Goal: Information Seeking & Learning: Learn about a topic

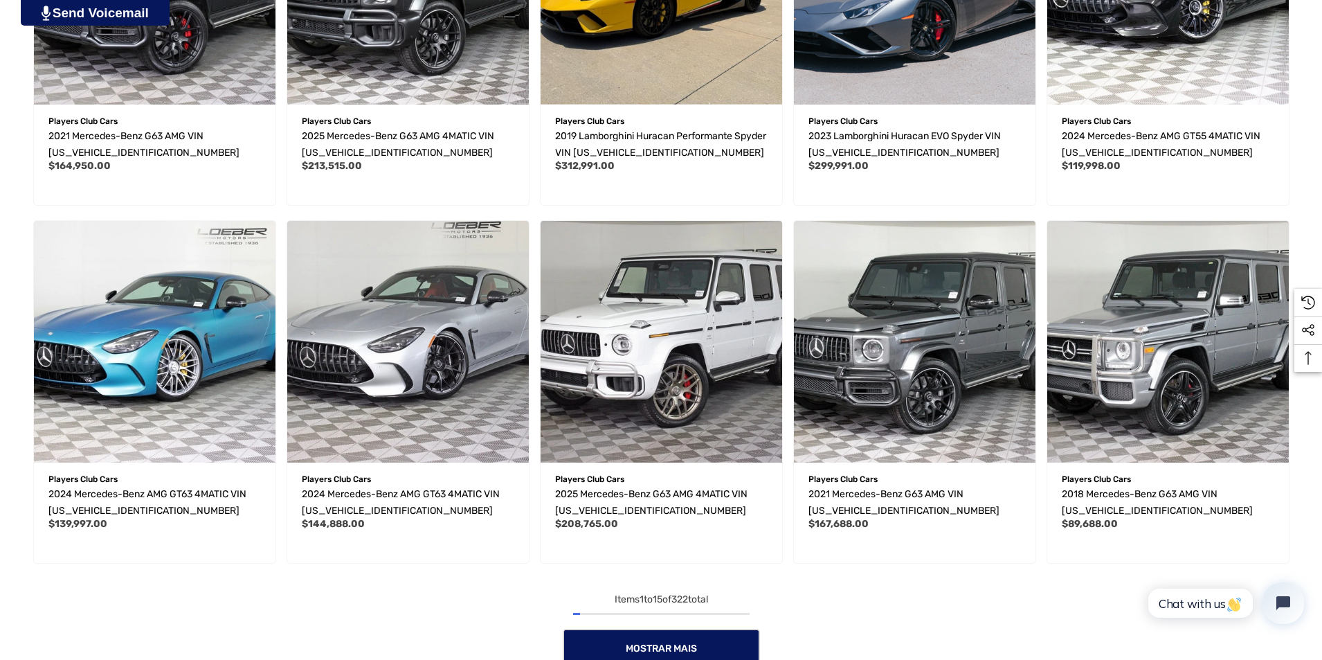
scroll to position [1454, 0]
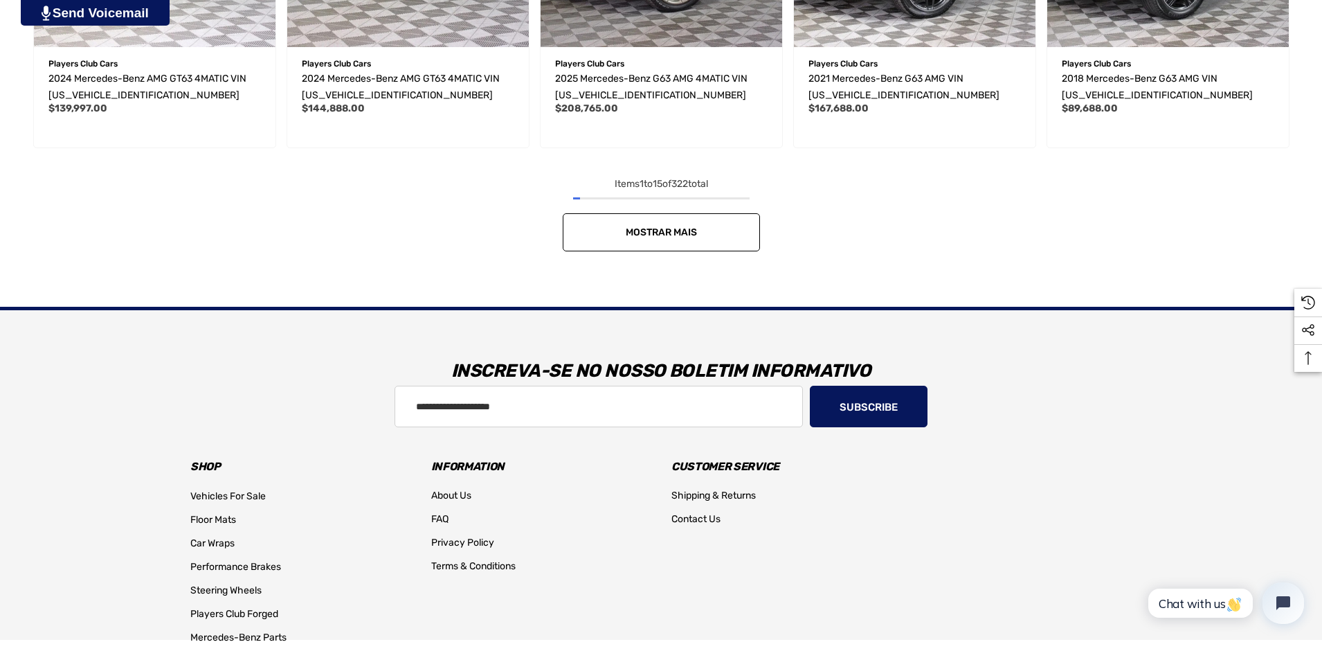
click at [647, 231] on span "Mostrar mais" at bounding box center [661, 232] width 71 height 12
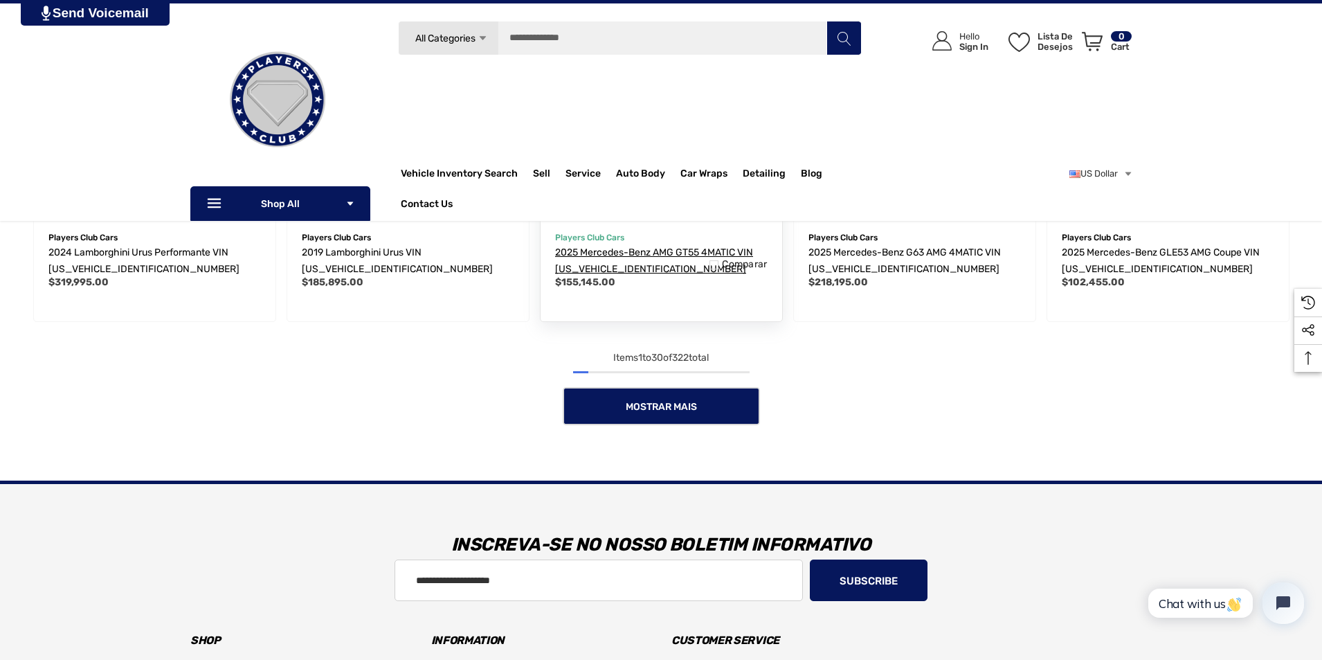
scroll to position [2284, 0]
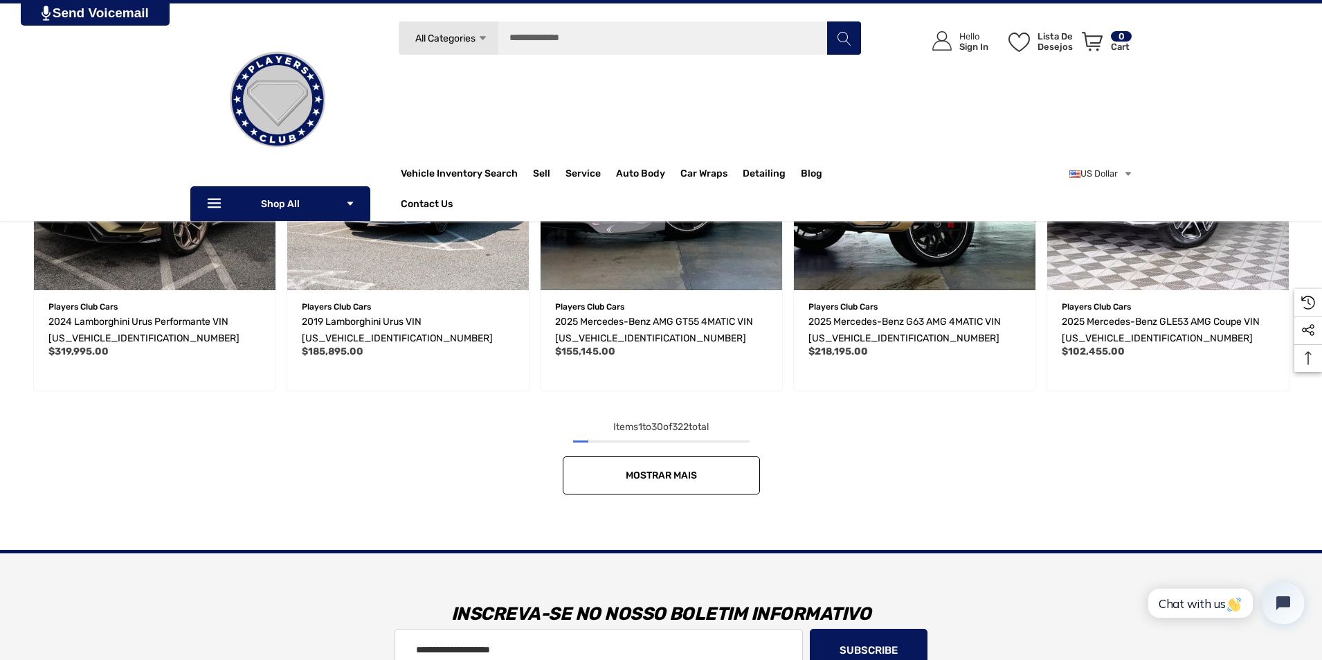
click at [690, 482] on link "Mostrar mais" at bounding box center [661, 475] width 197 height 38
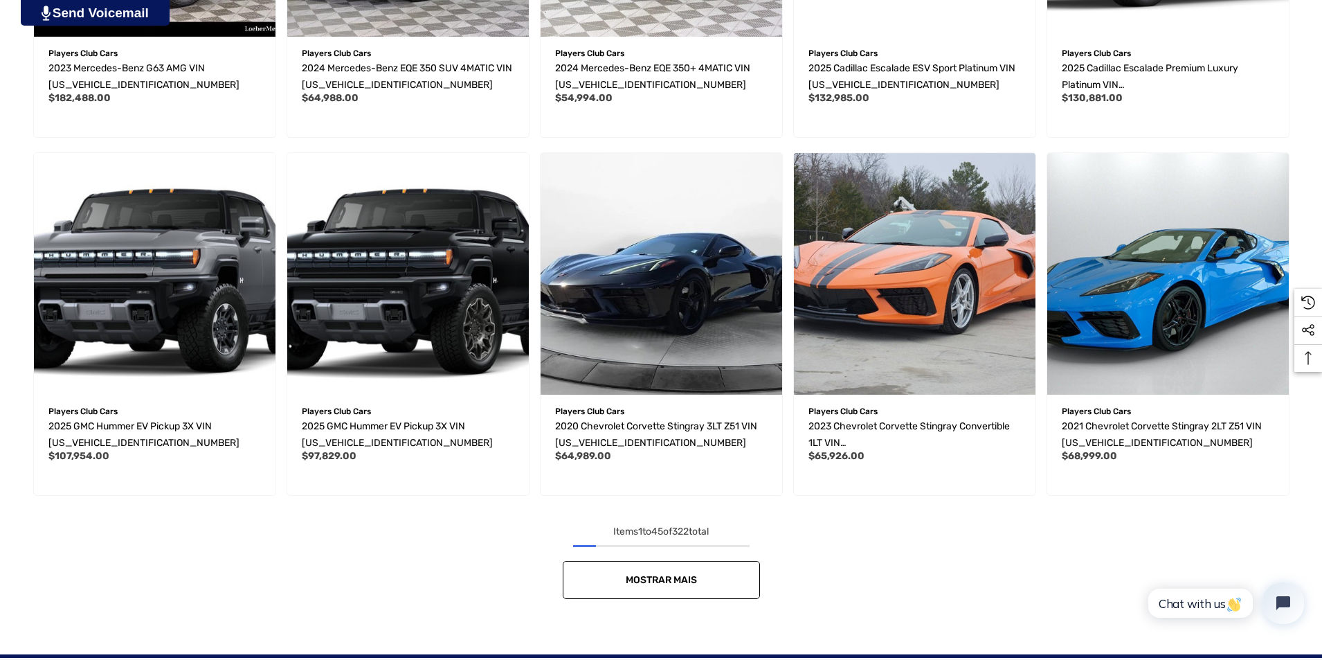
scroll to position [3669, 0]
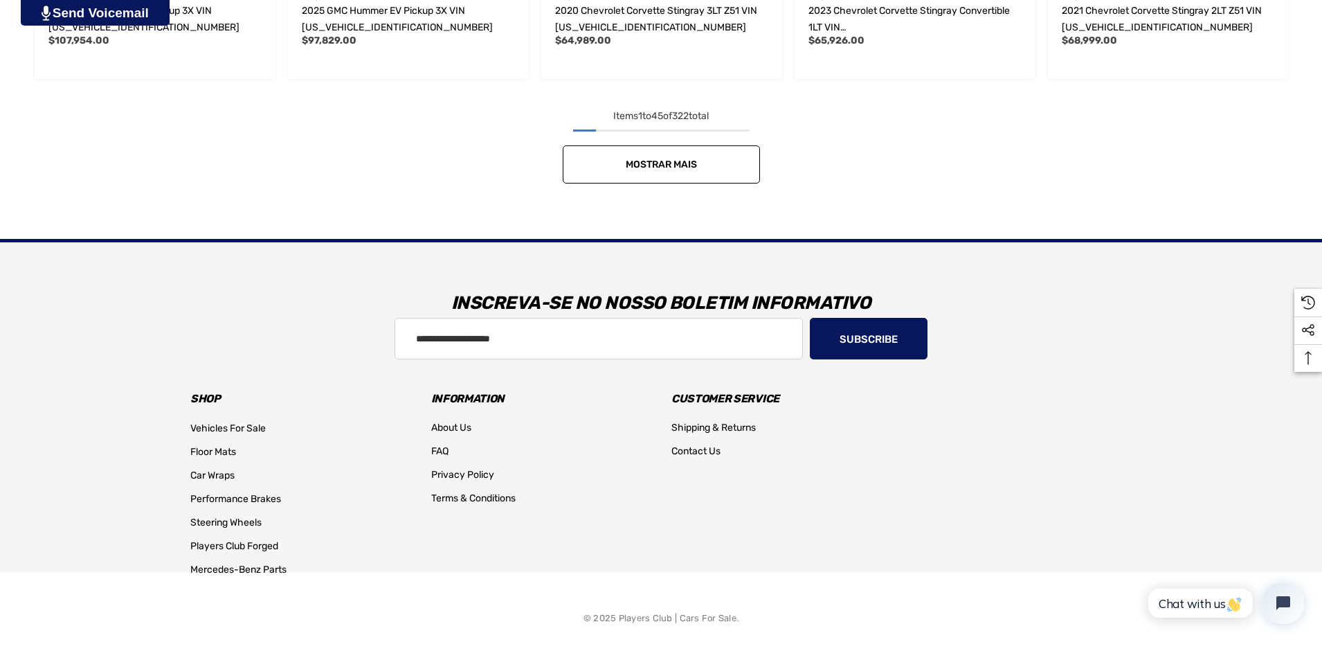
click at [666, 164] on span "Mostrar mais" at bounding box center [661, 165] width 71 height 12
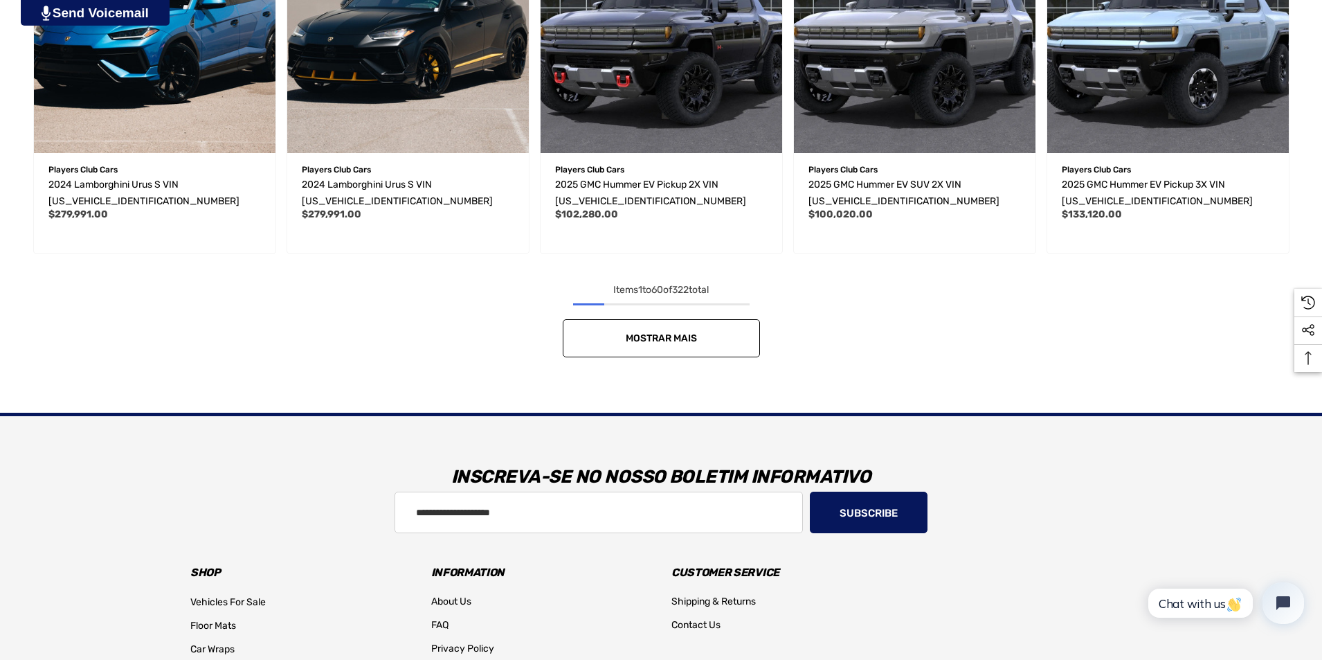
scroll to position [4638, 0]
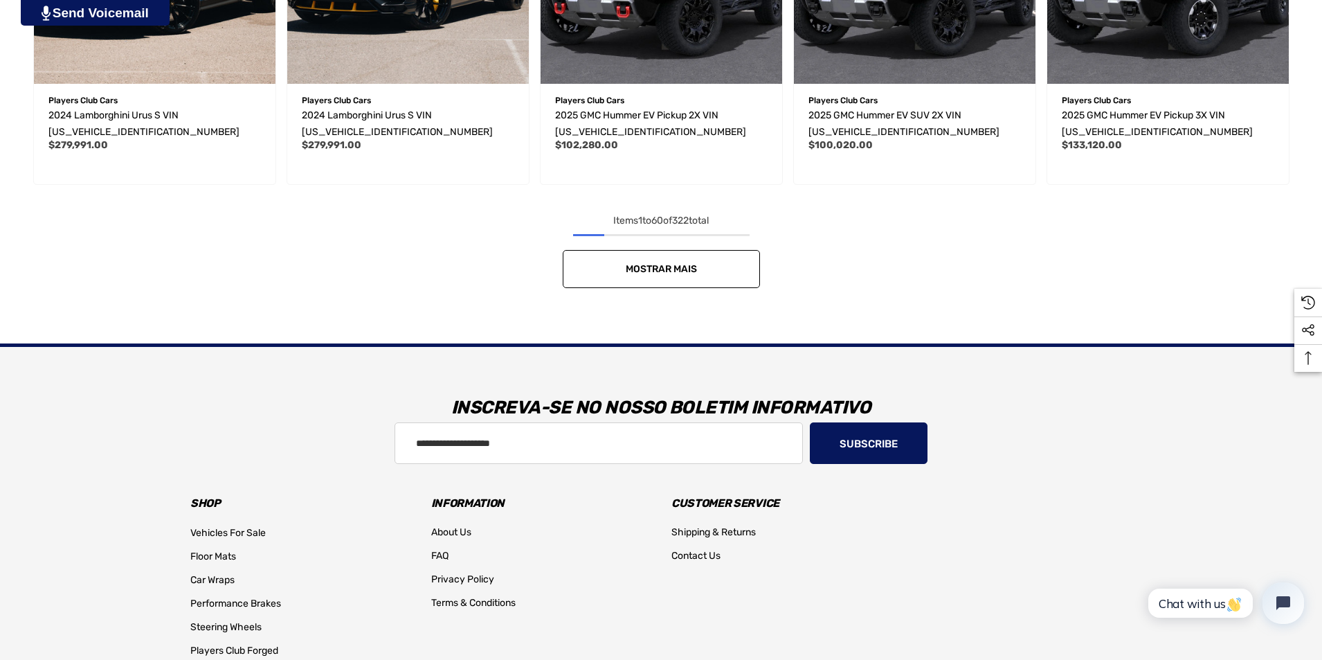
click at [674, 267] on span "Mostrar mais" at bounding box center [661, 269] width 71 height 12
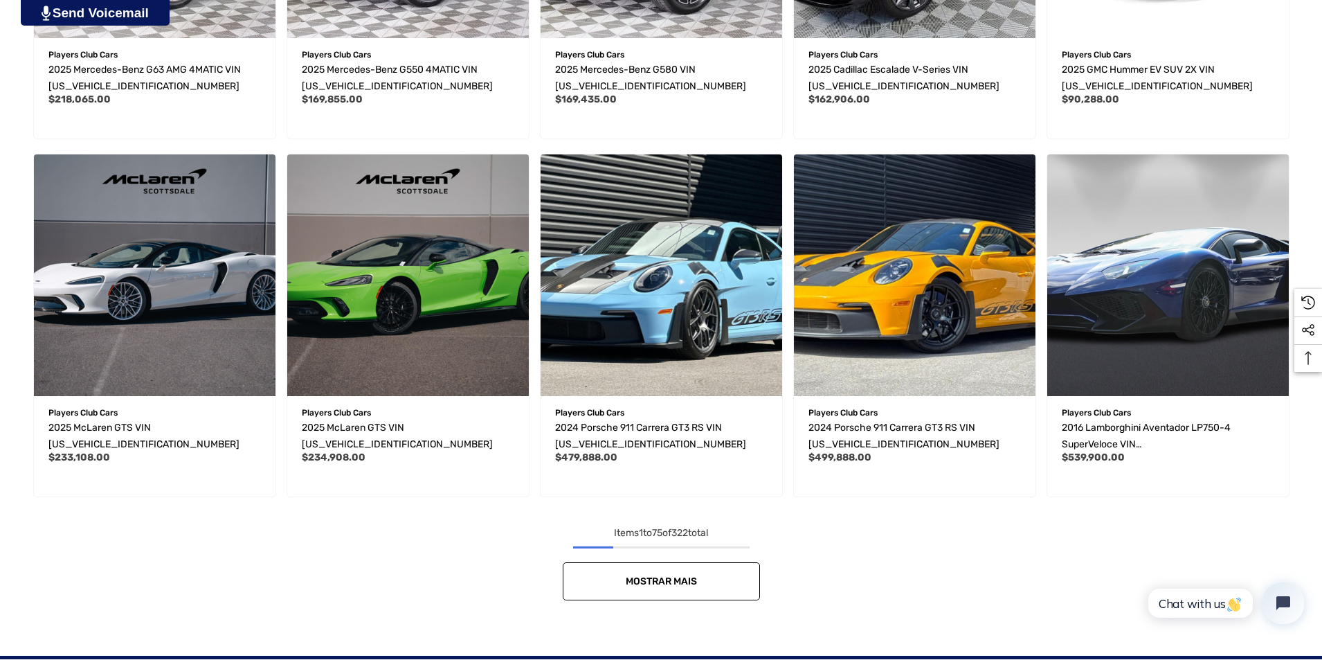
scroll to position [5676, 0]
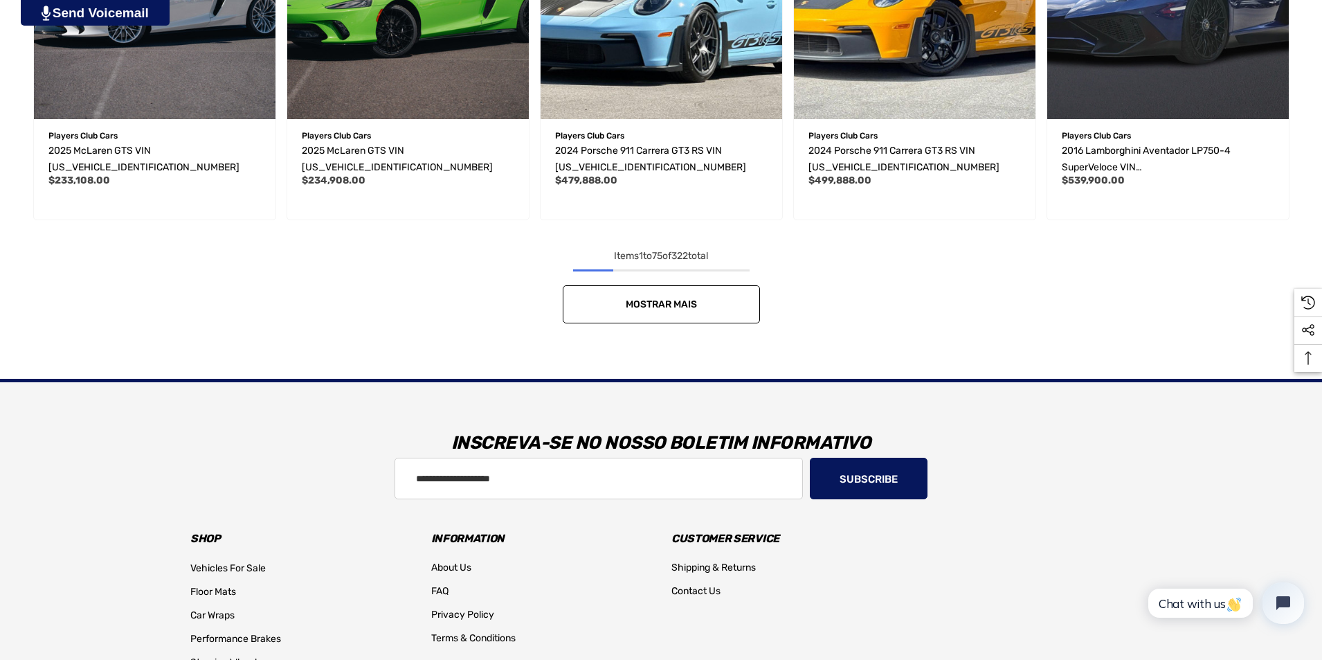
click at [682, 298] on link "Mostrar mais" at bounding box center [661, 304] width 197 height 38
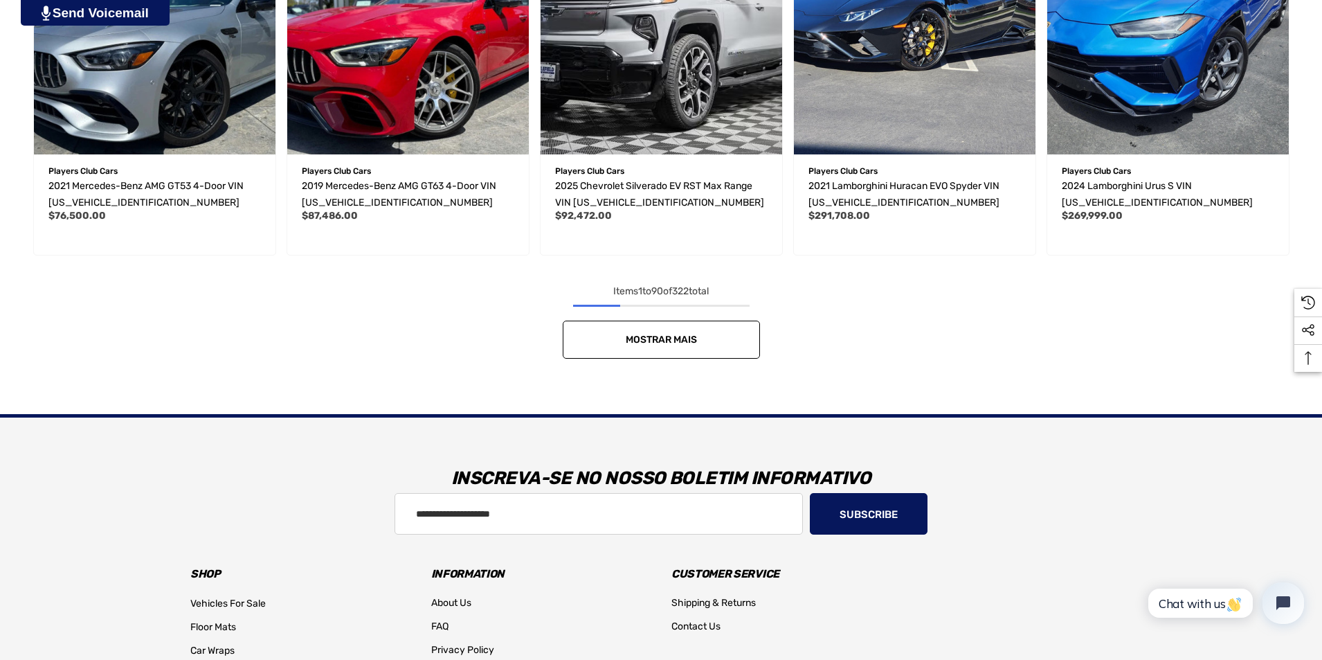
scroll to position [6783, 0]
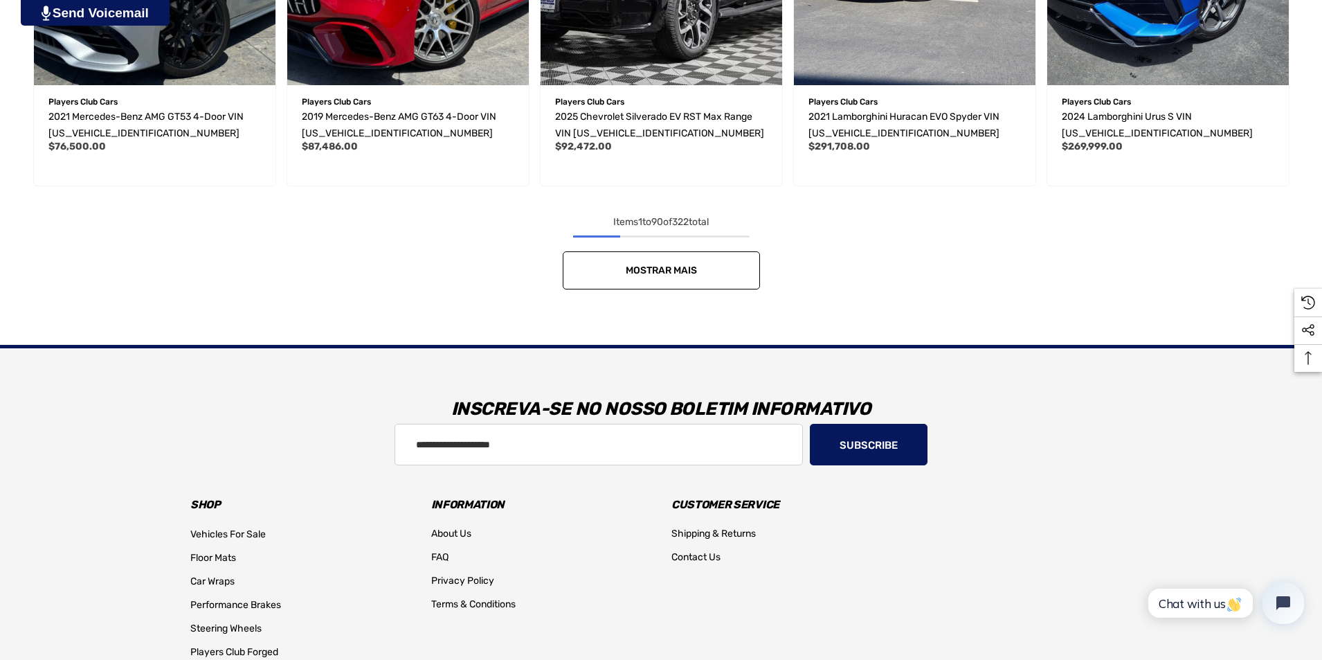
click at [682, 269] on span "Mostrar mais" at bounding box center [661, 270] width 71 height 12
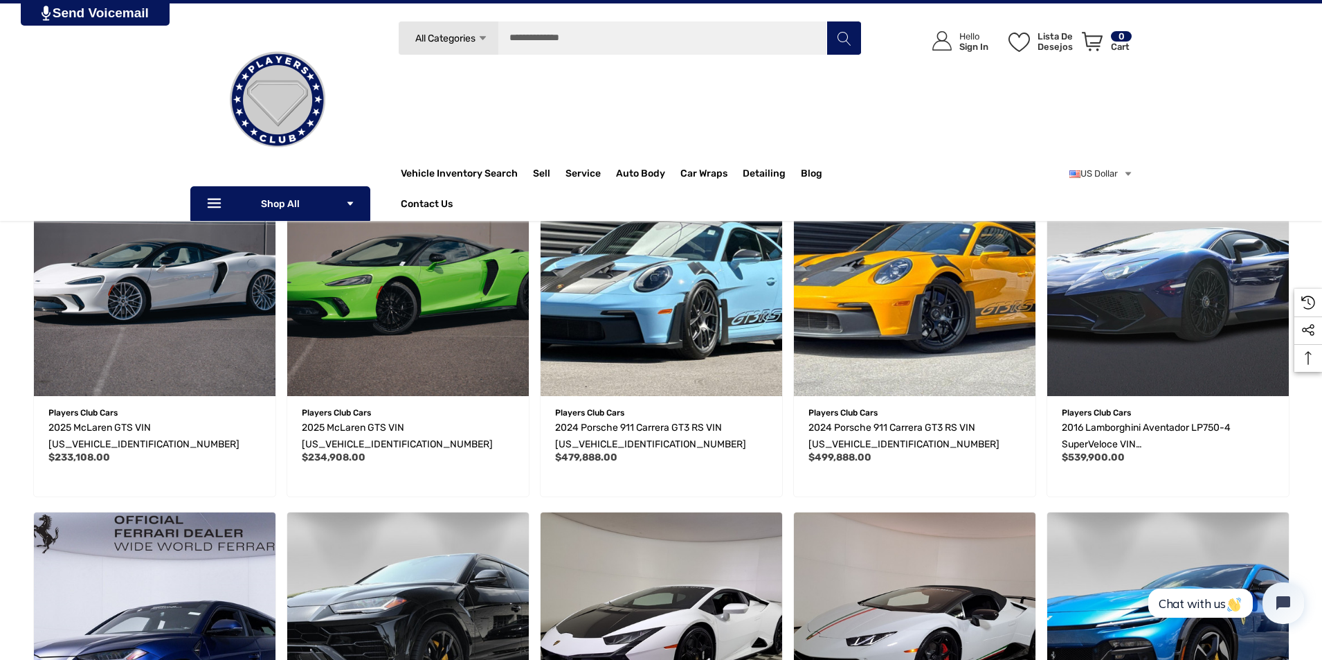
scroll to position [5053, 0]
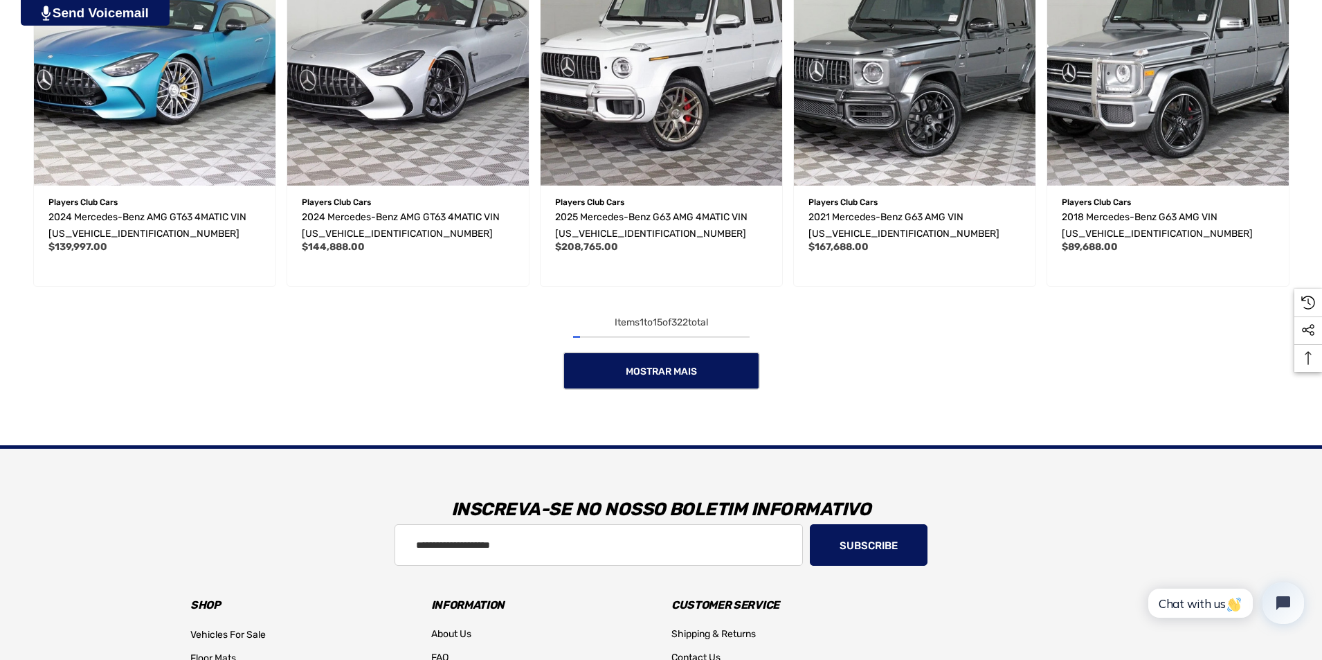
scroll to position [1454, 0]
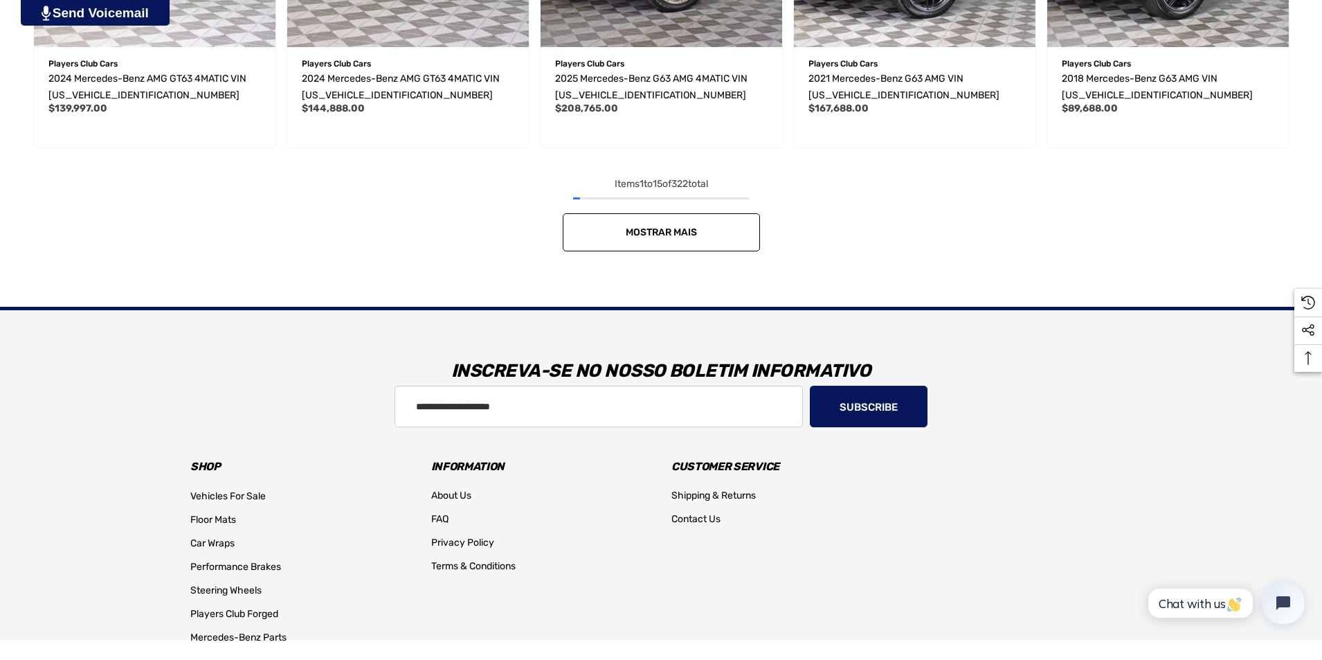
click at [671, 226] on link "Mostrar mais" at bounding box center [661, 232] width 197 height 38
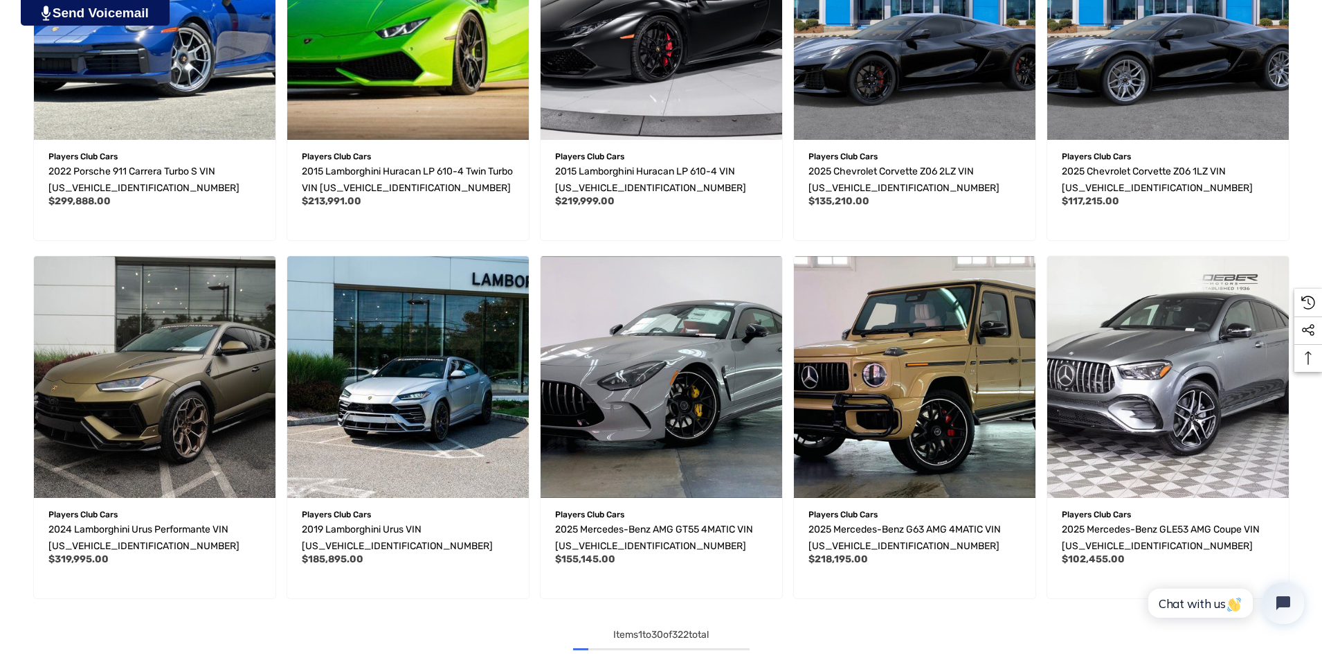
scroll to position [2492, 0]
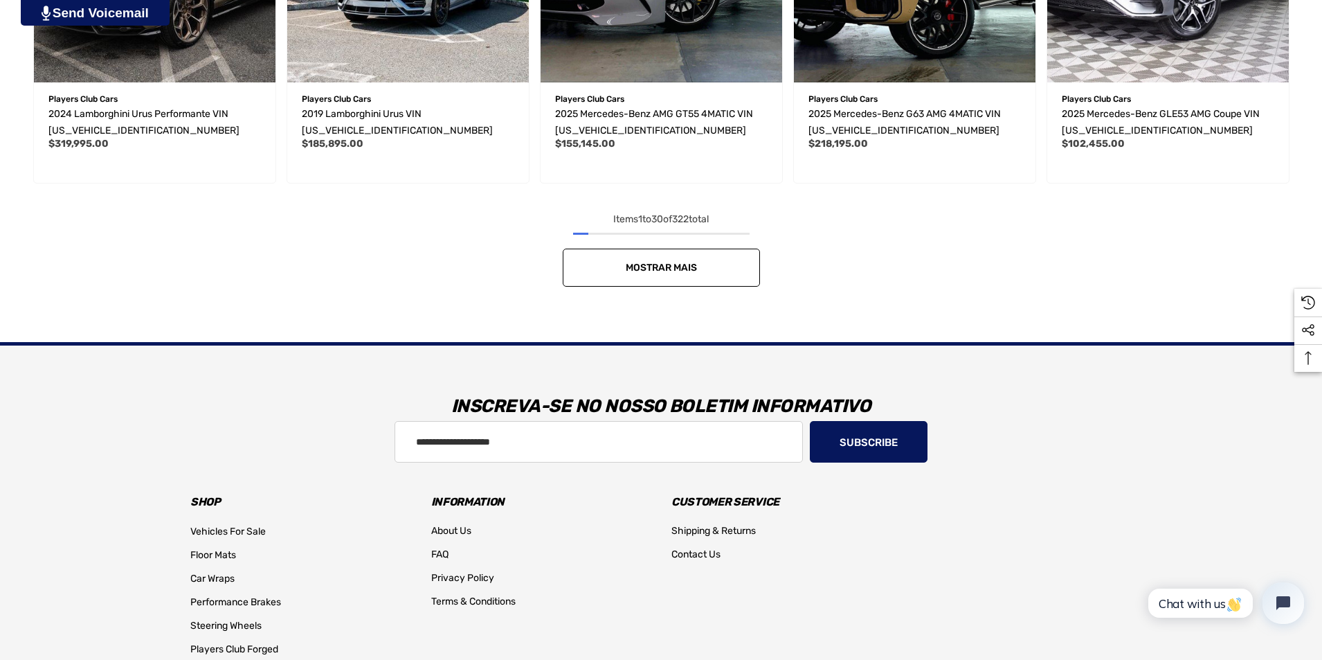
click at [685, 266] on span "Mostrar mais" at bounding box center [661, 268] width 71 height 12
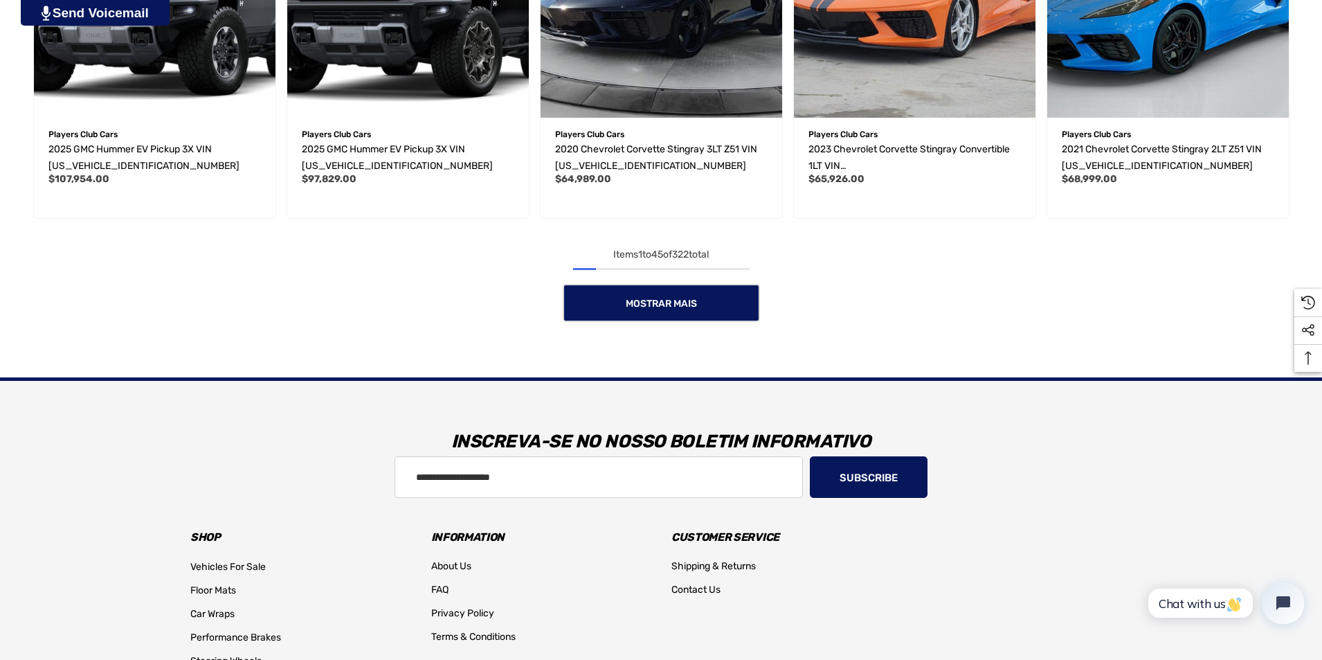
scroll to position [3599, 0]
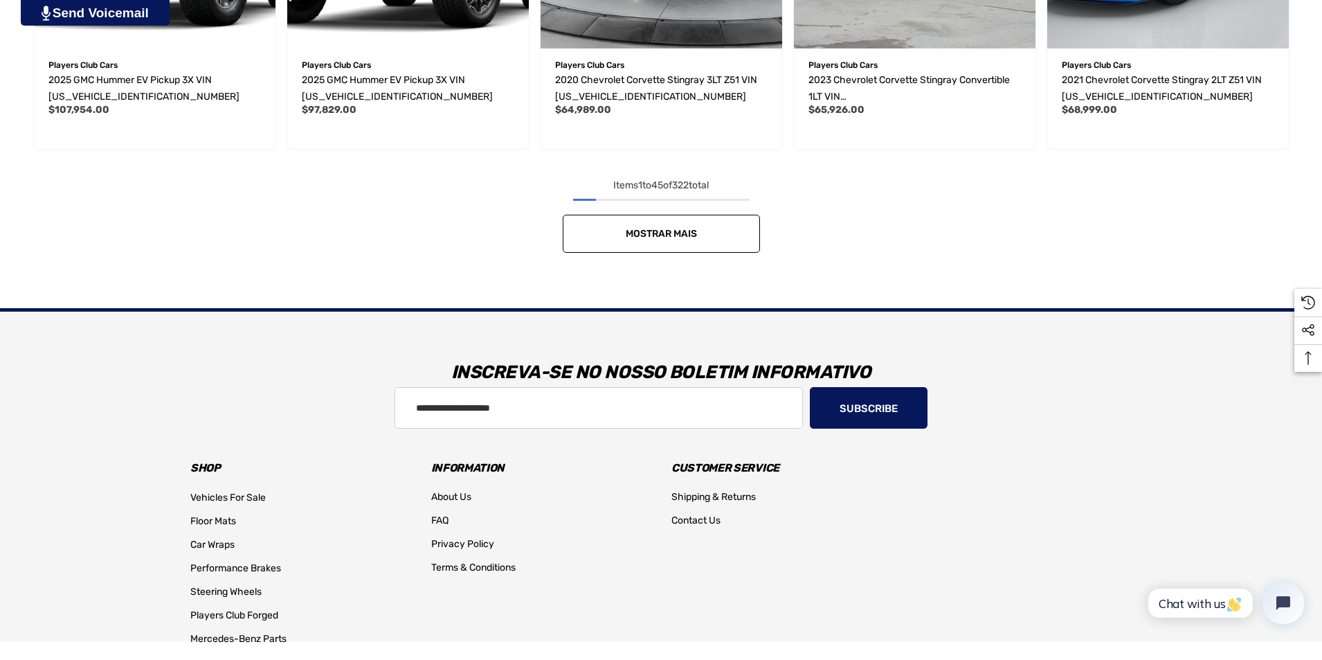
click at [677, 235] on span "Mostrar mais" at bounding box center [661, 234] width 71 height 12
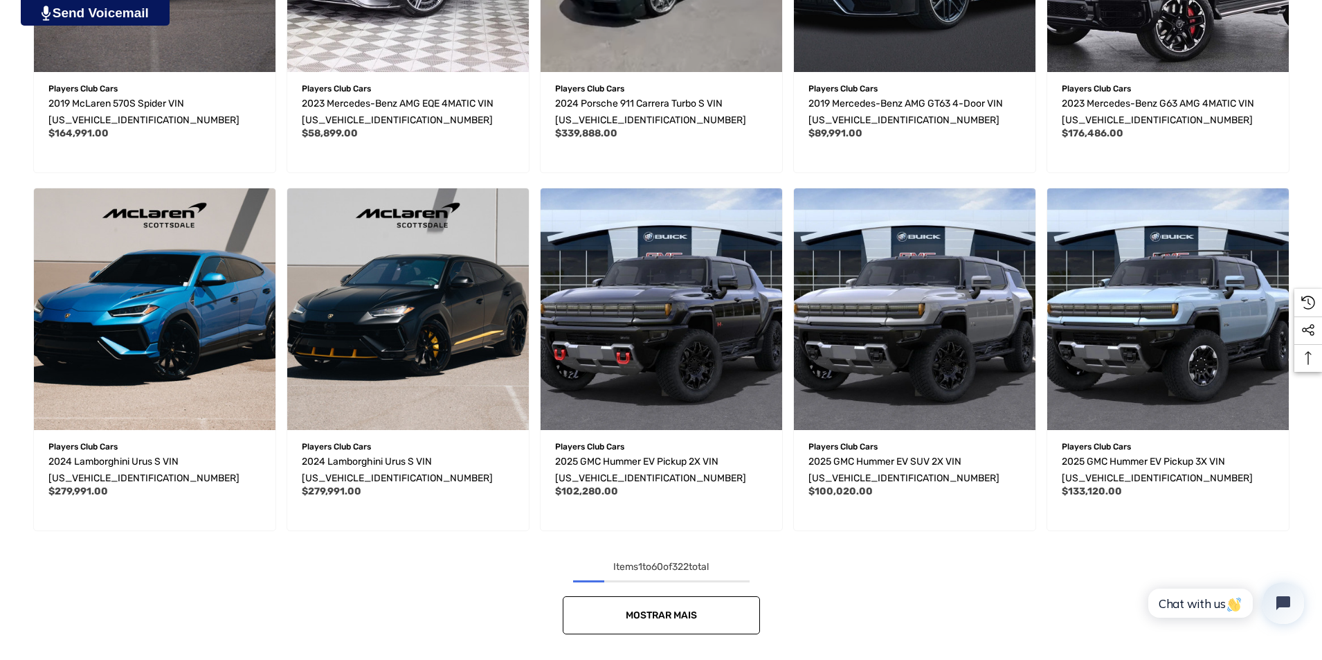
scroll to position [4707, 0]
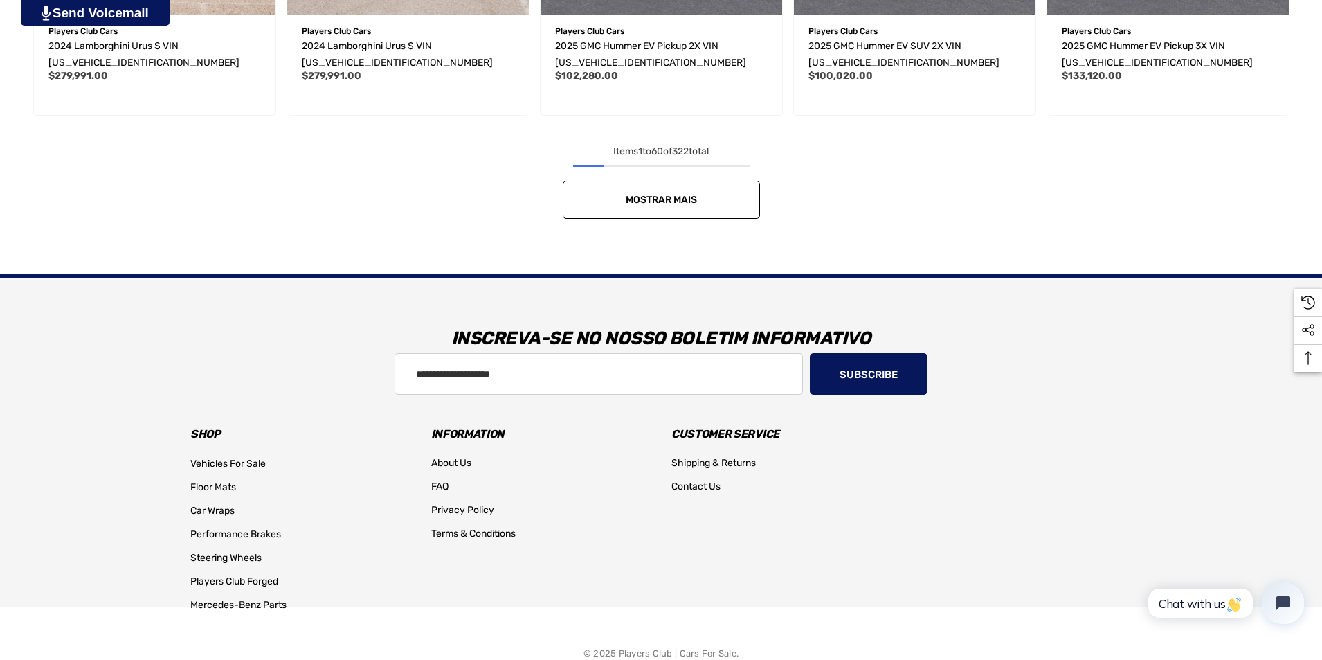
click at [680, 210] on link "Mostrar mais" at bounding box center [661, 200] width 197 height 38
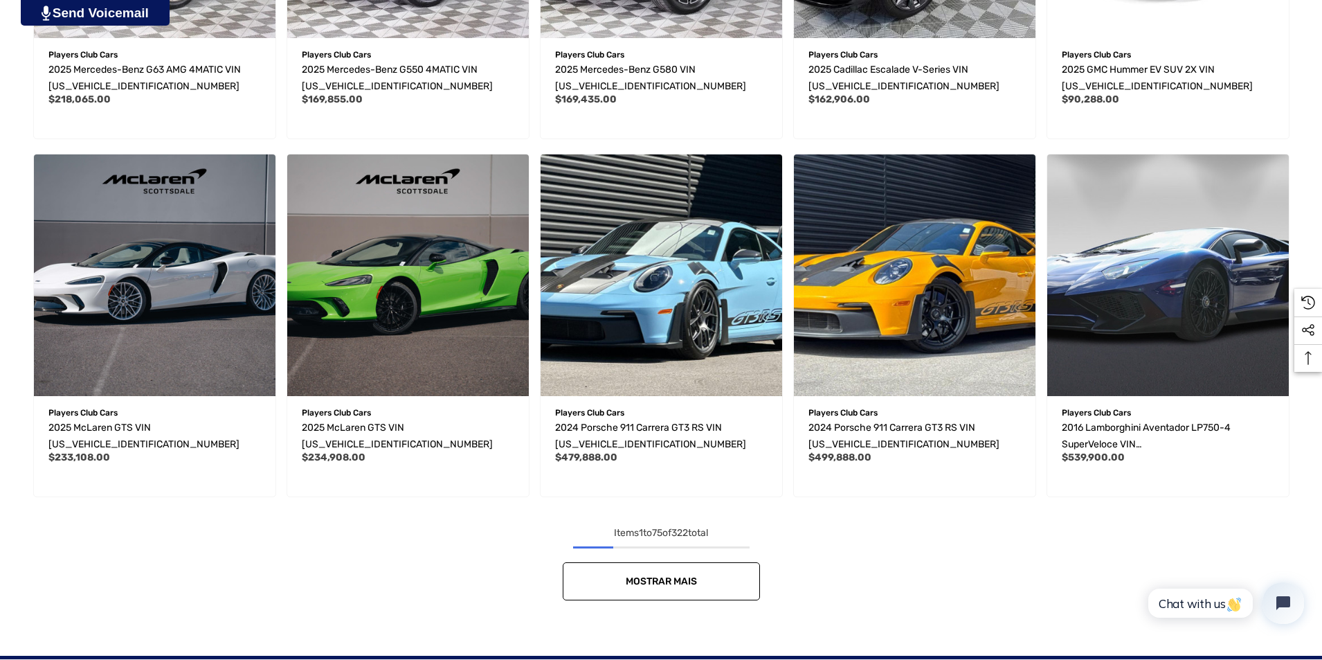
scroll to position [5745, 0]
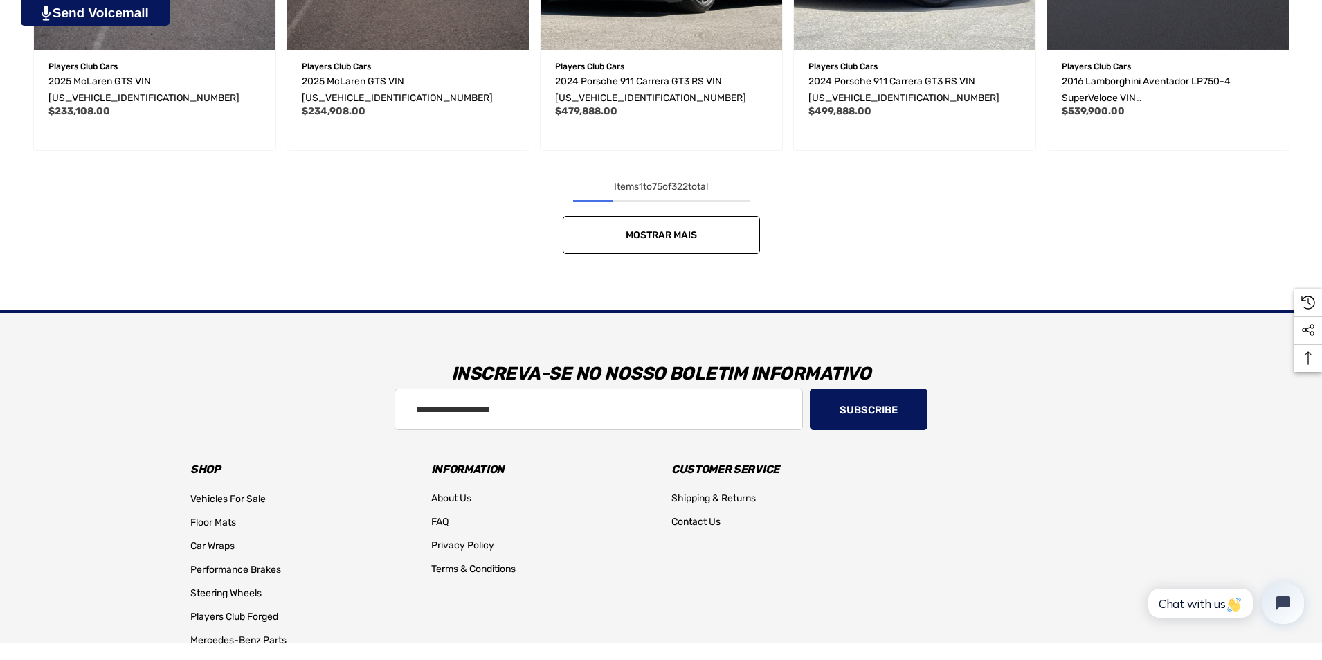
click at [690, 239] on span "Mostrar mais" at bounding box center [661, 235] width 71 height 12
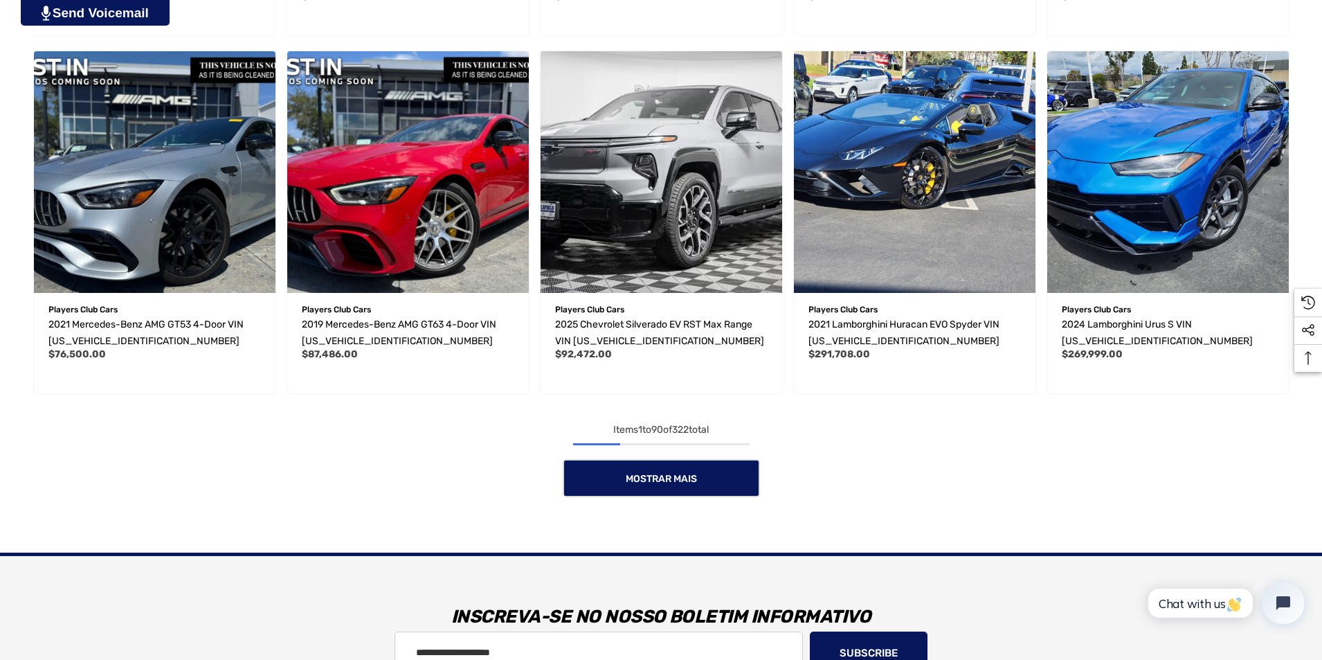
scroll to position [6645, 0]
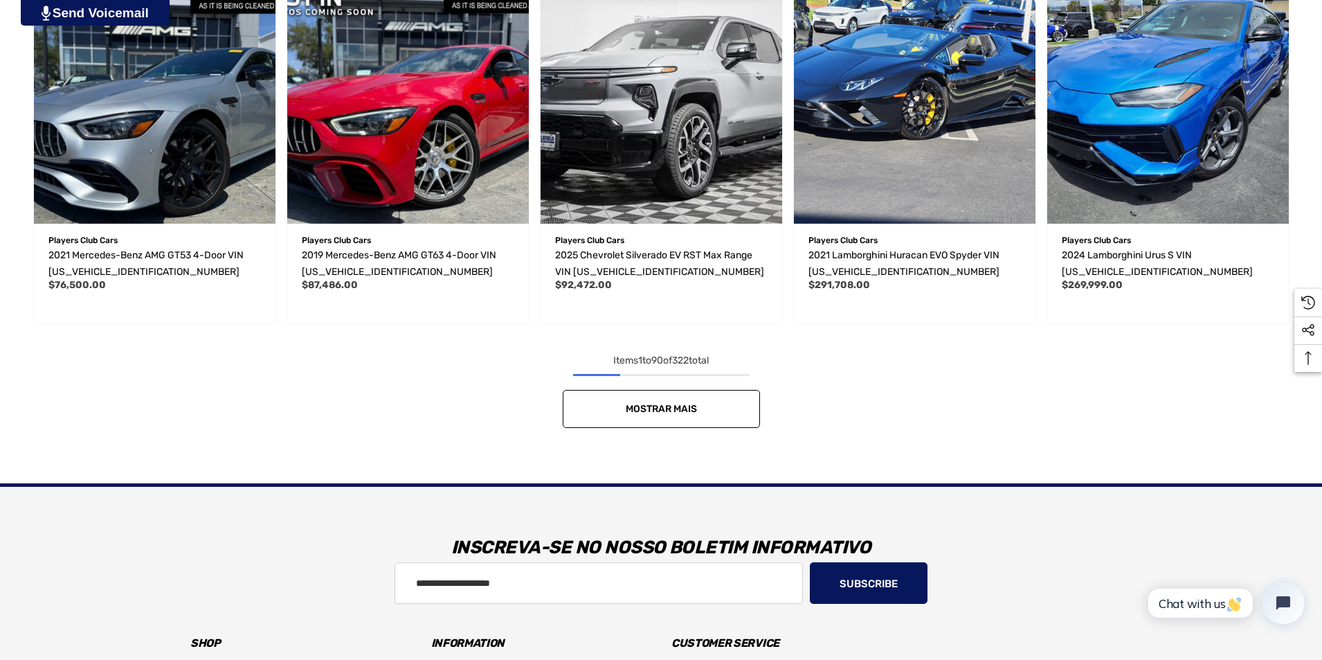
click at [639, 408] on span "Mostrar mais" at bounding box center [661, 409] width 71 height 12
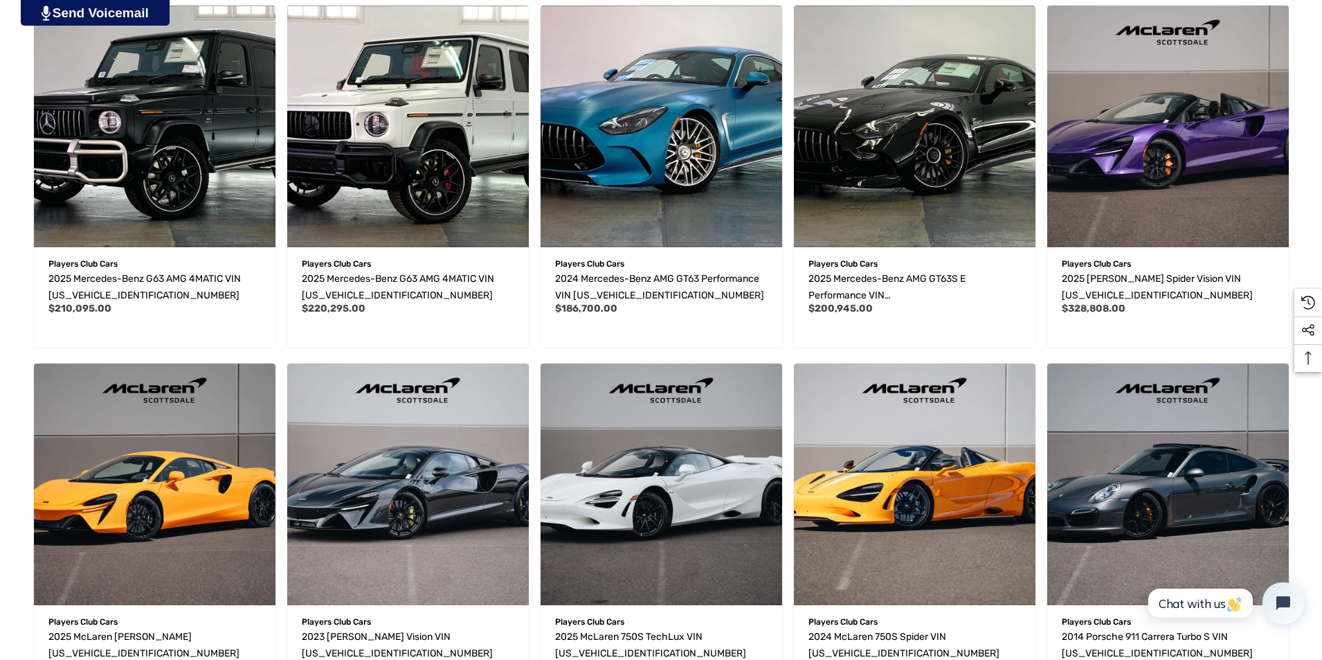
scroll to position [7545, 0]
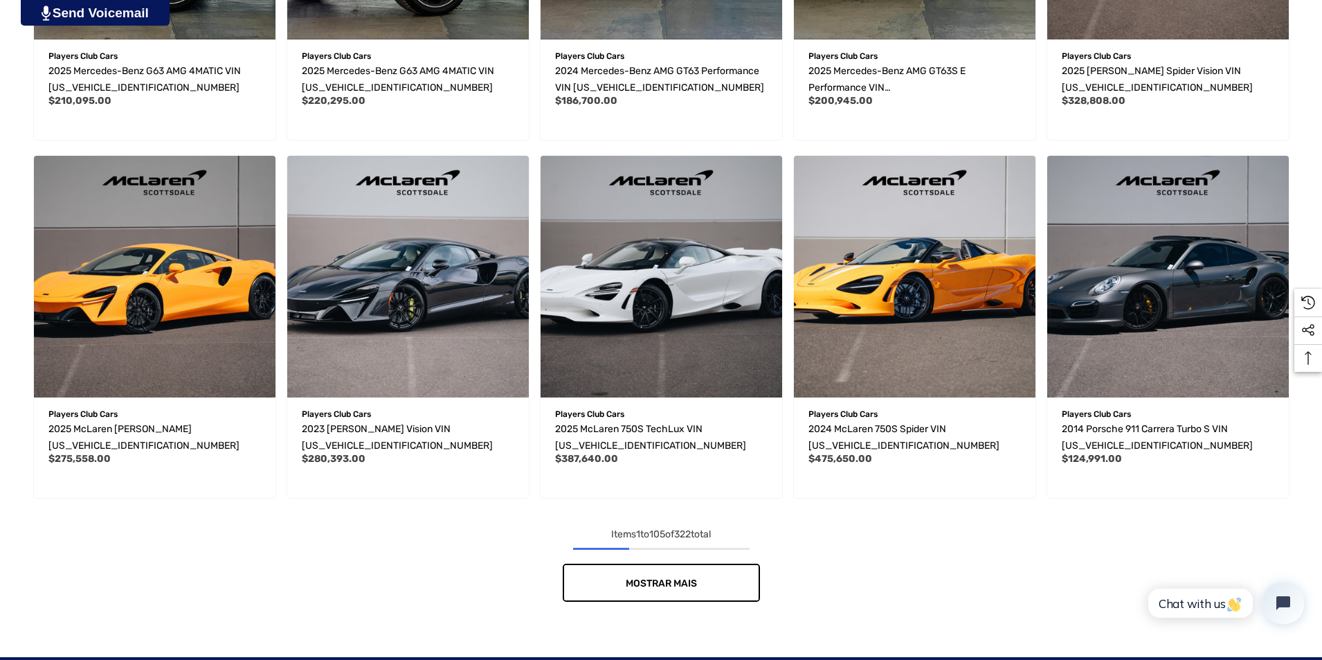
click at [693, 573] on link "Mostrar mais" at bounding box center [661, 582] width 197 height 38
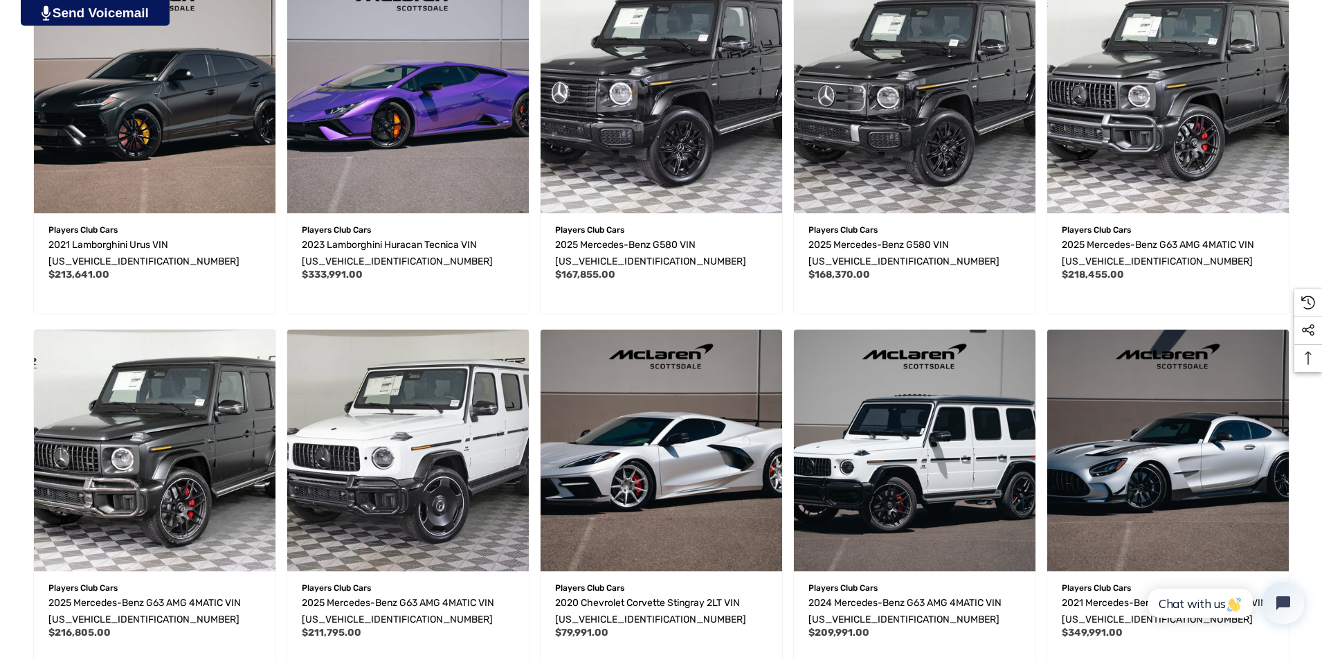
scroll to position [8652, 0]
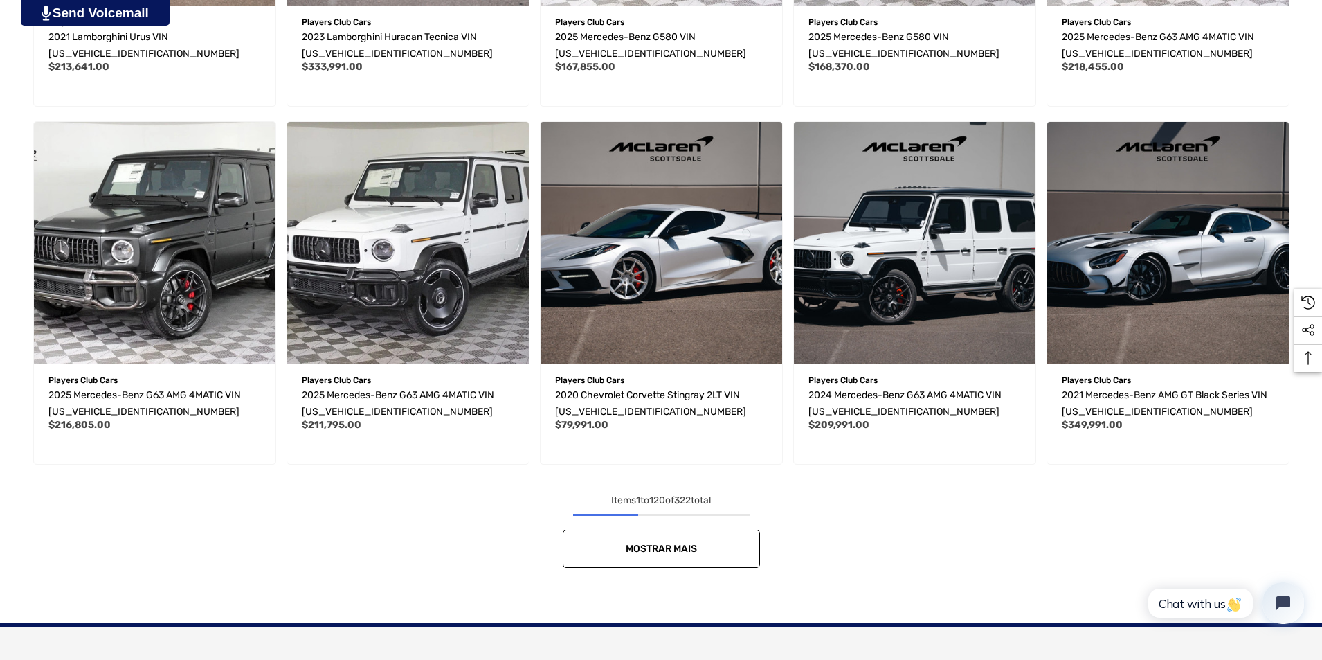
click at [656, 551] on span "Mostrar mais" at bounding box center [661, 549] width 71 height 12
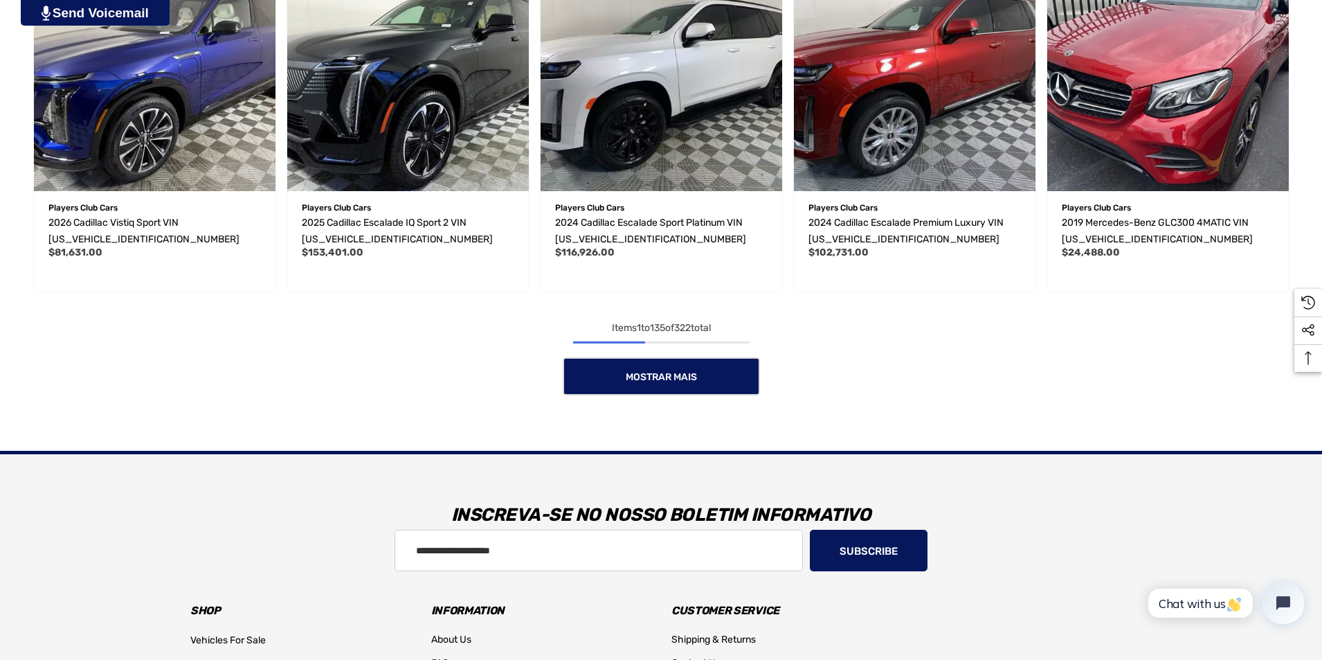
scroll to position [9967, 0]
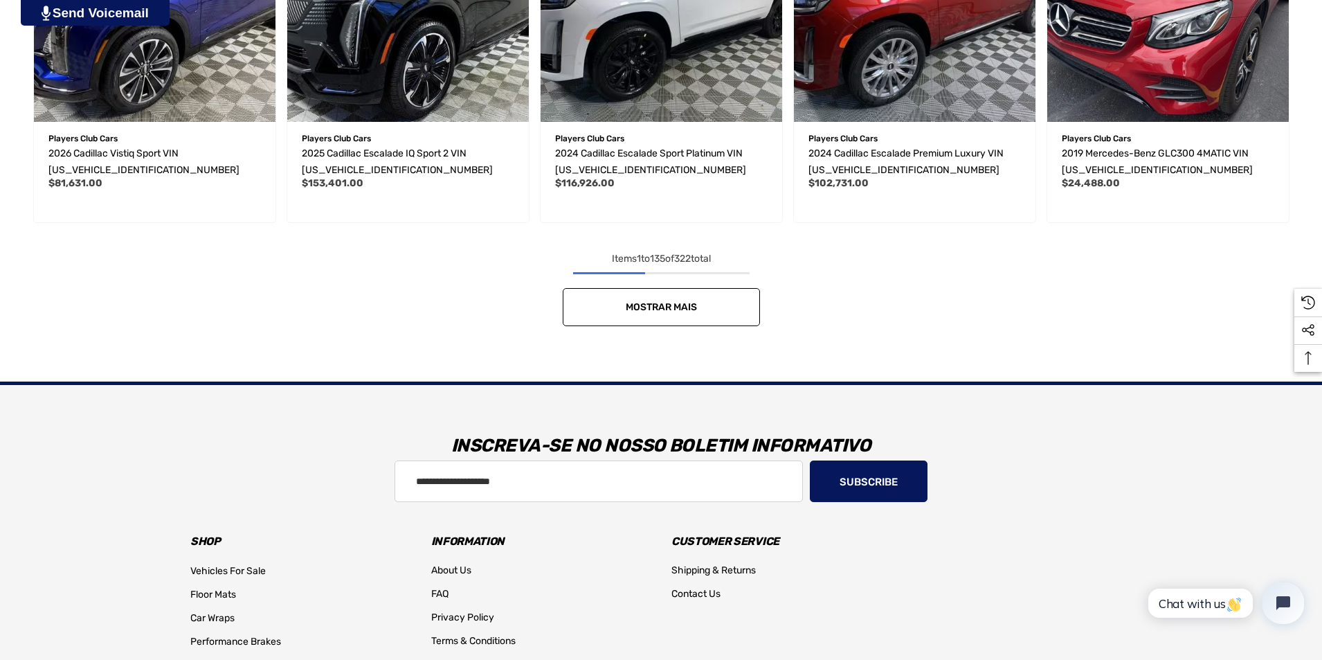
click at [646, 294] on link "Mostrar mais" at bounding box center [661, 307] width 197 height 38
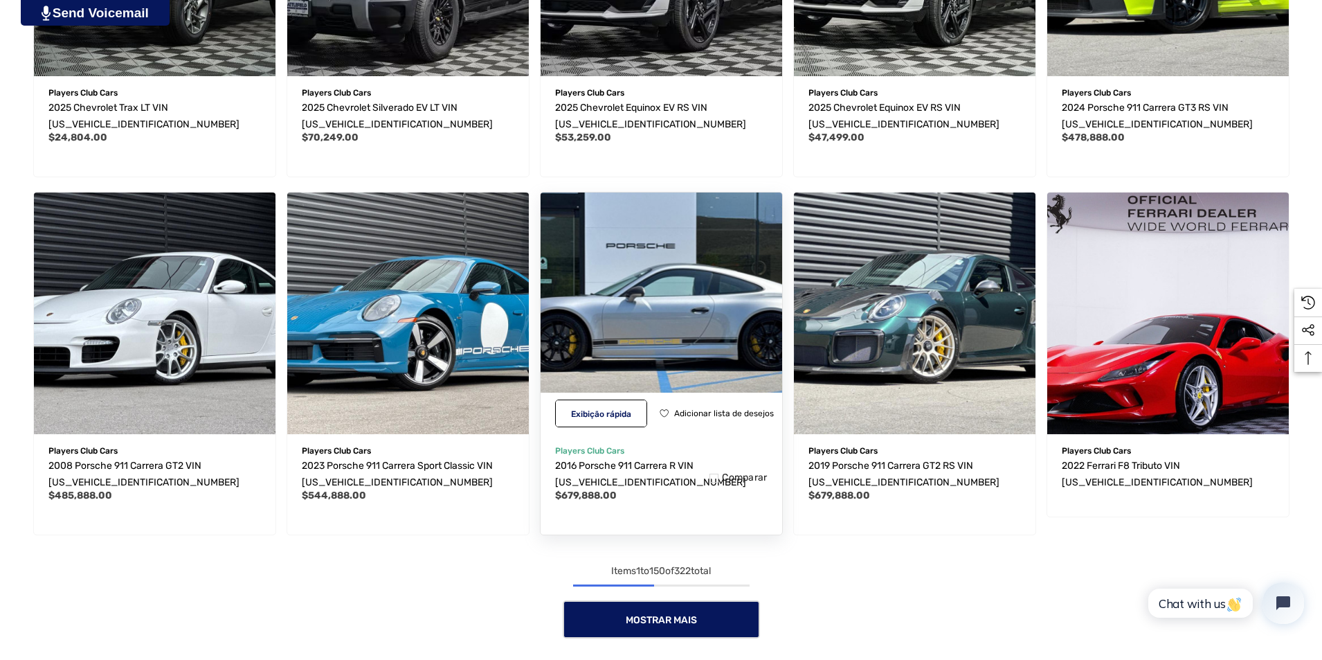
scroll to position [11006, 0]
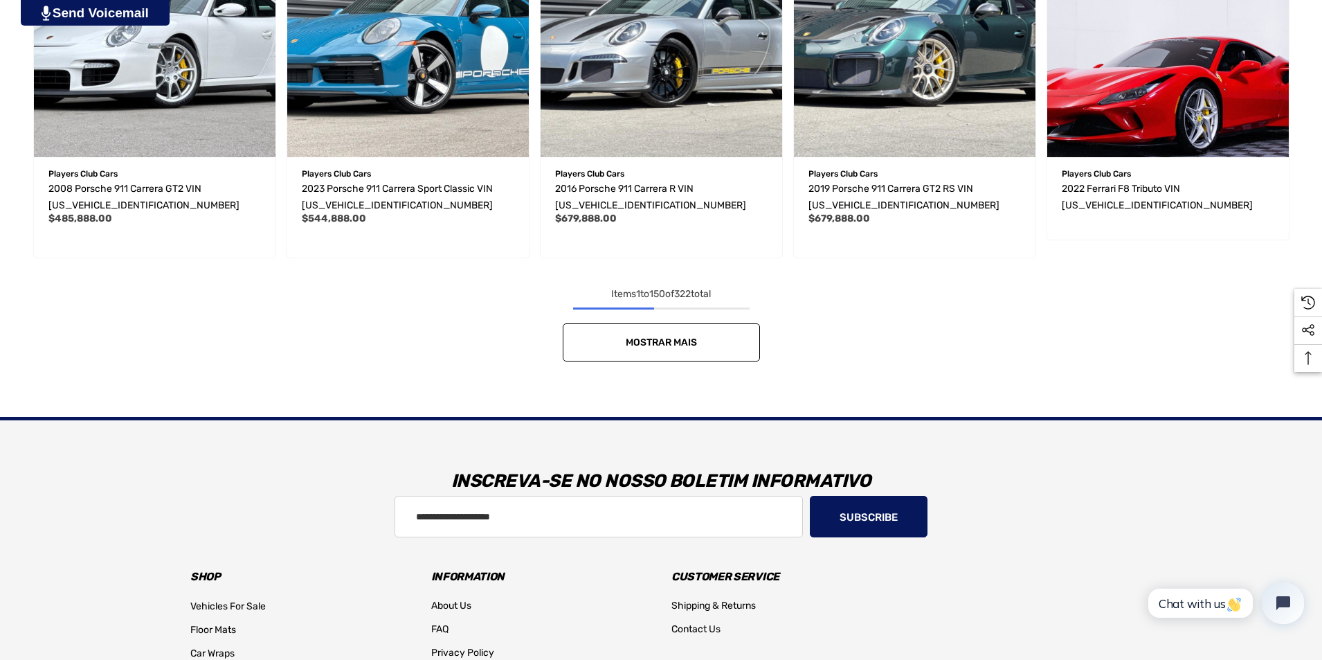
click at [684, 342] on span "Mostrar mais" at bounding box center [661, 342] width 71 height 12
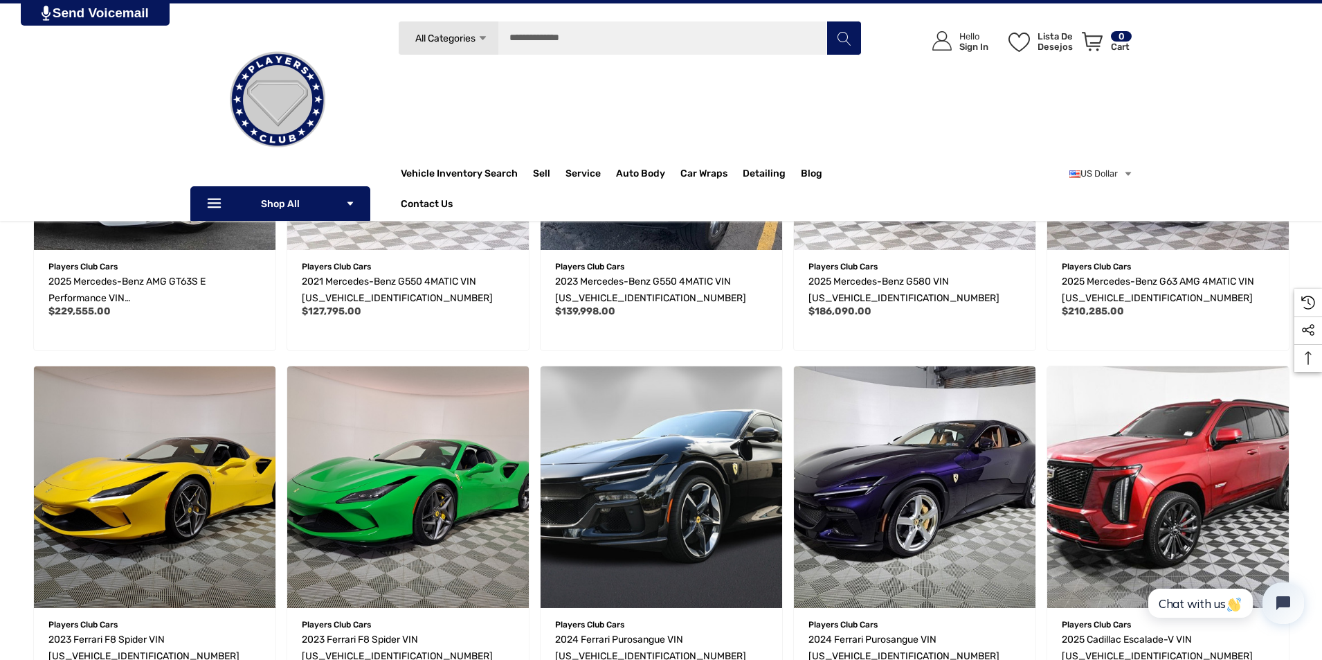
scroll to position [11906, 0]
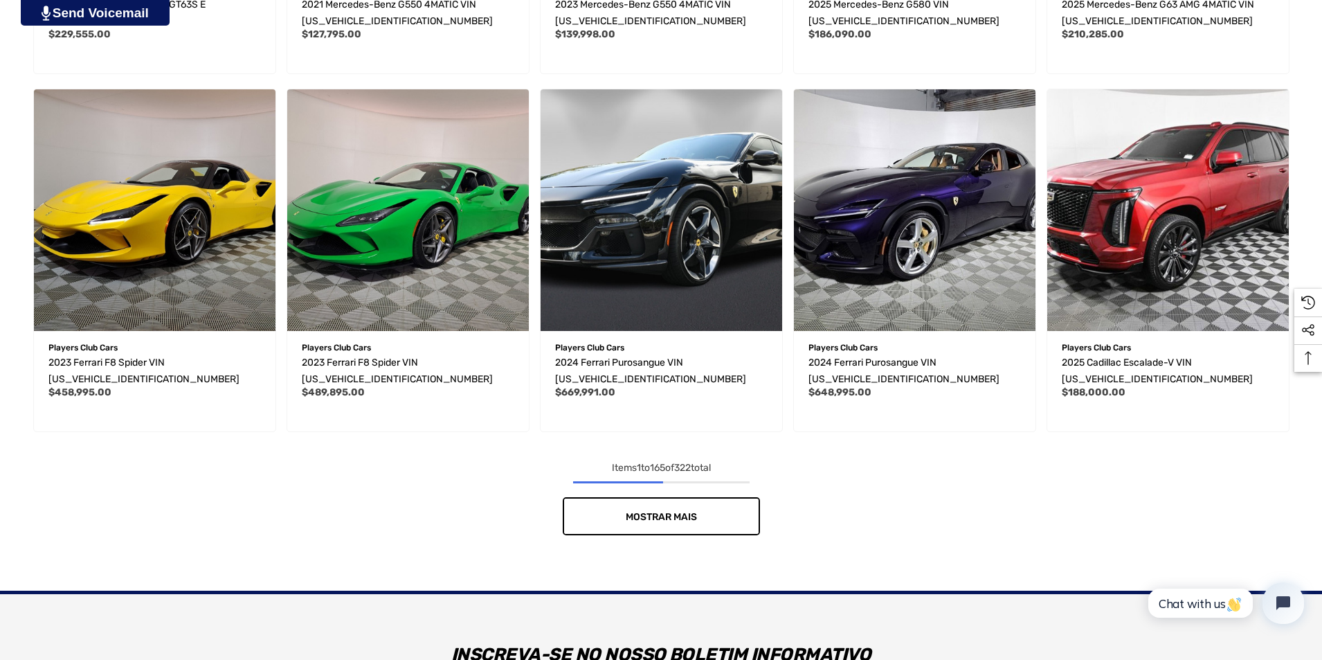
click at [693, 512] on span "Mostrar mais" at bounding box center [661, 517] width 71 height 12
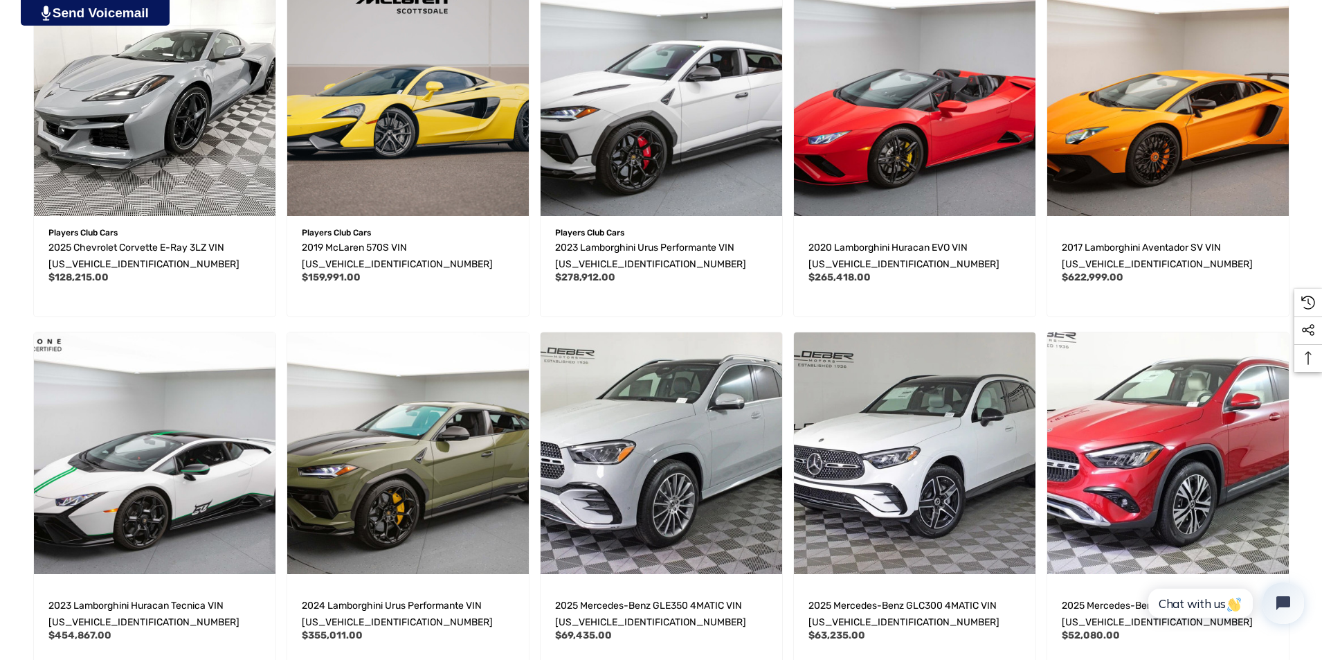
scroll to position [13082, 0]
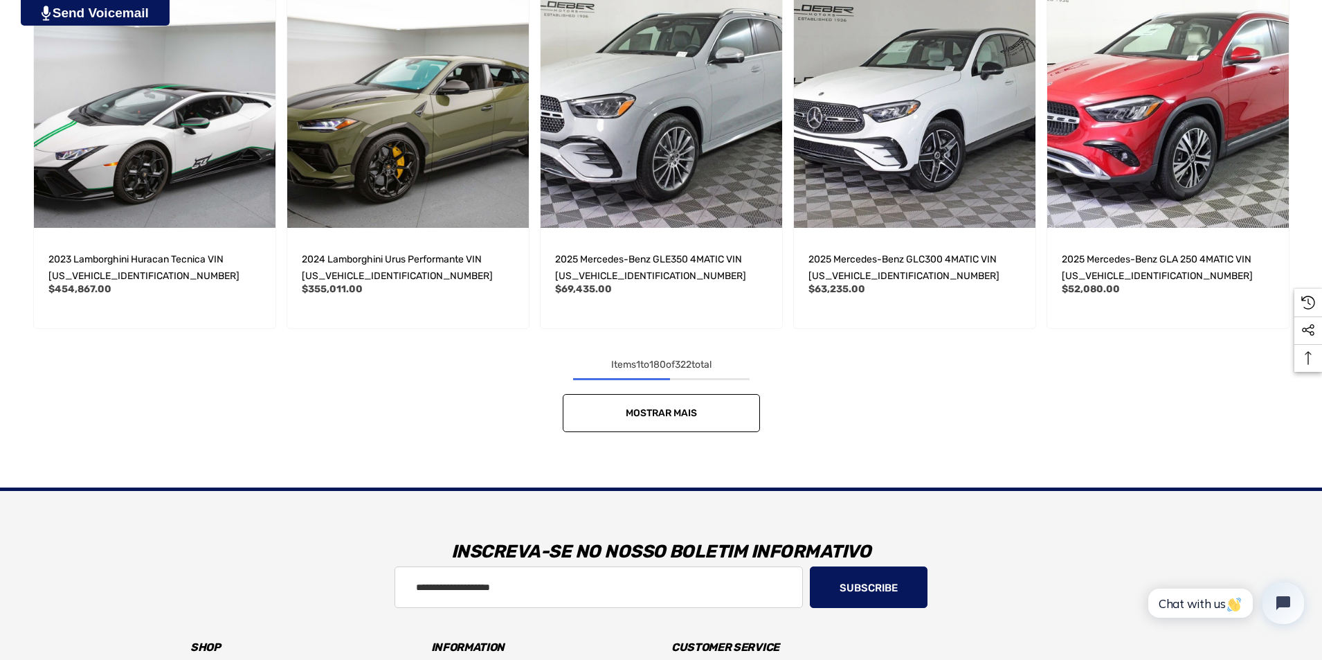
click at [695, 410] on span "Mostrar mais" at bounding box center [661, 413] width 71 height 12
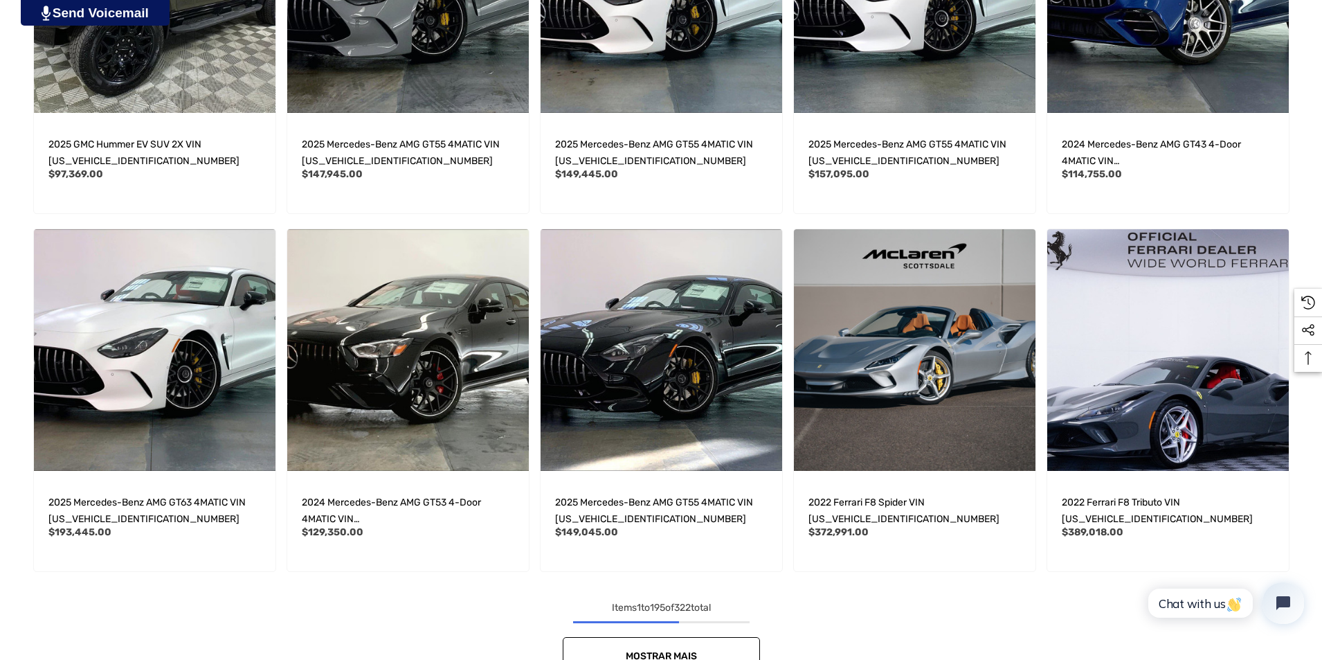
scroll to position [14051, 0]
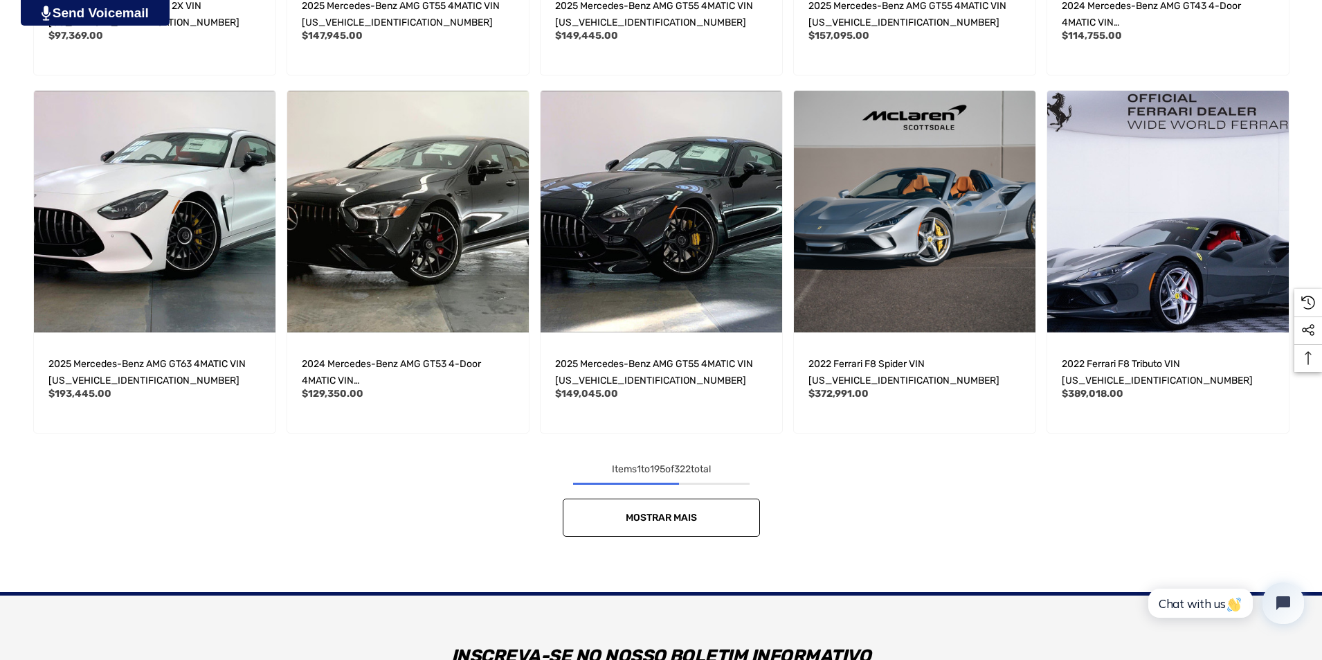
click at [691, 513] on span "Mostrar mais" at bounding box center [661, 518] width 71 height 12
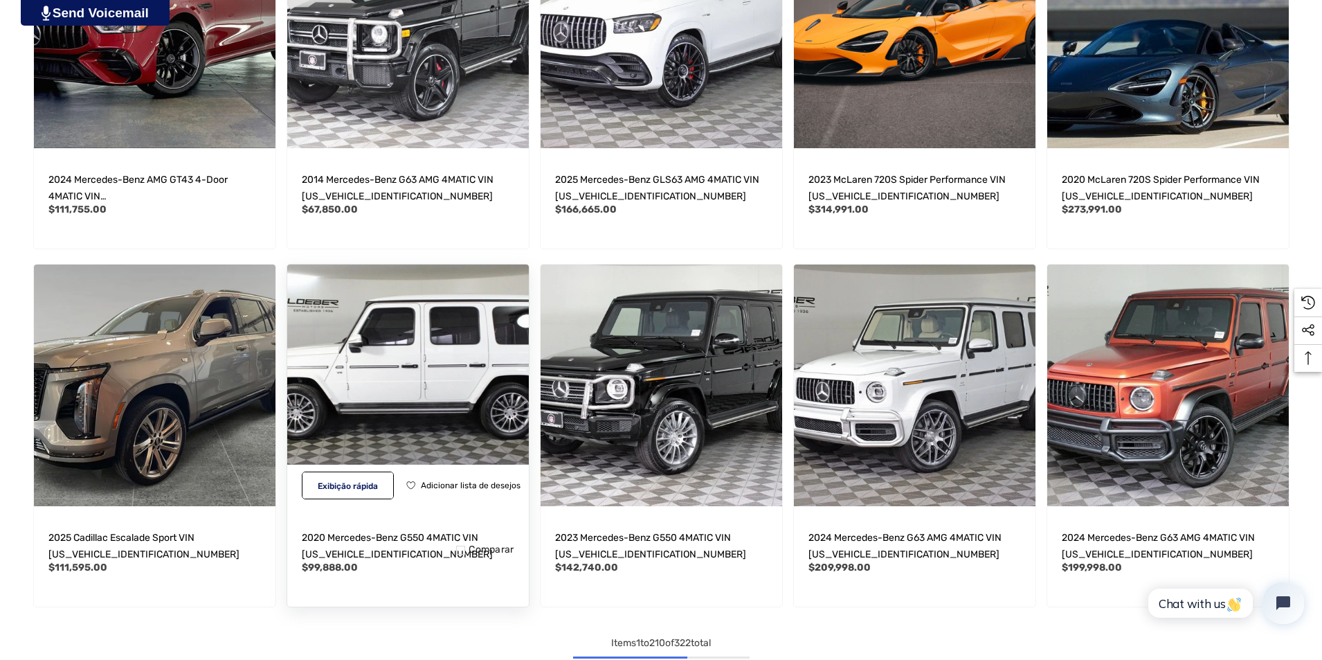
scroll to position [15228, 0]
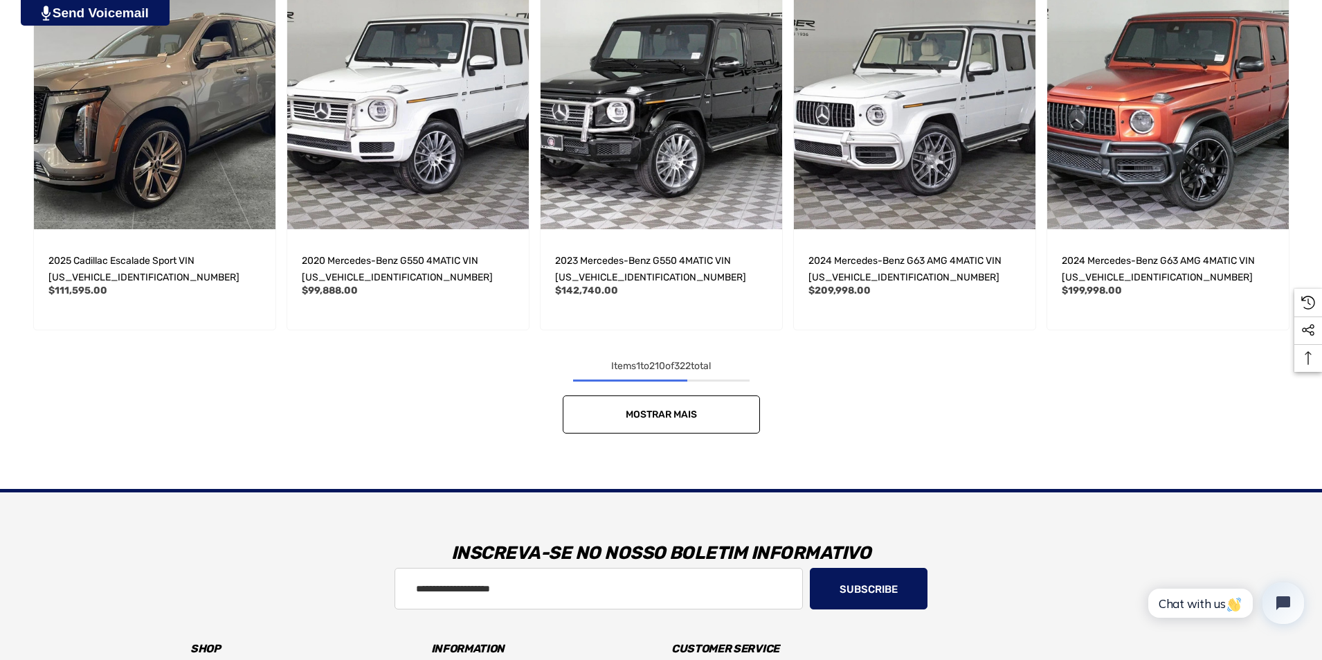
click at [650, 418] on span "Mostrar mais" at bounding box center [661, 414] width 71 height 12
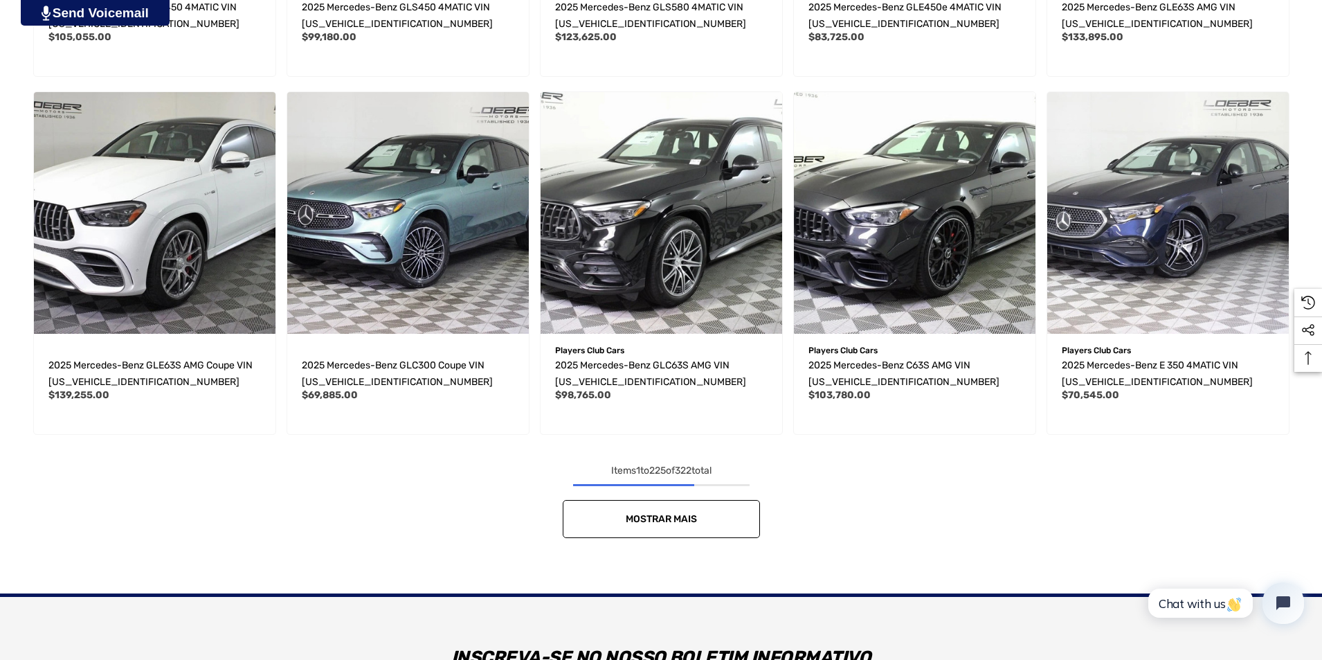
scroll to position [16266, 0]
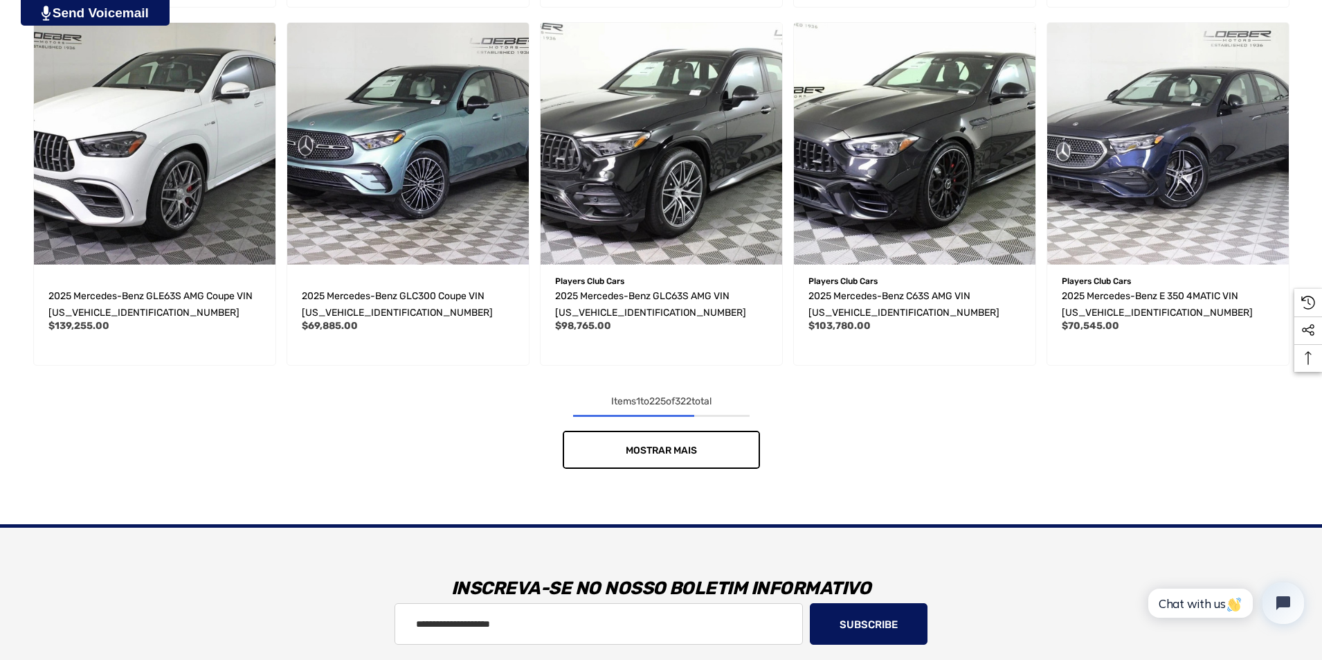
click at [667, 454] on span "Mostrar mais" at bounding box center [661, 450] width 71 height 12
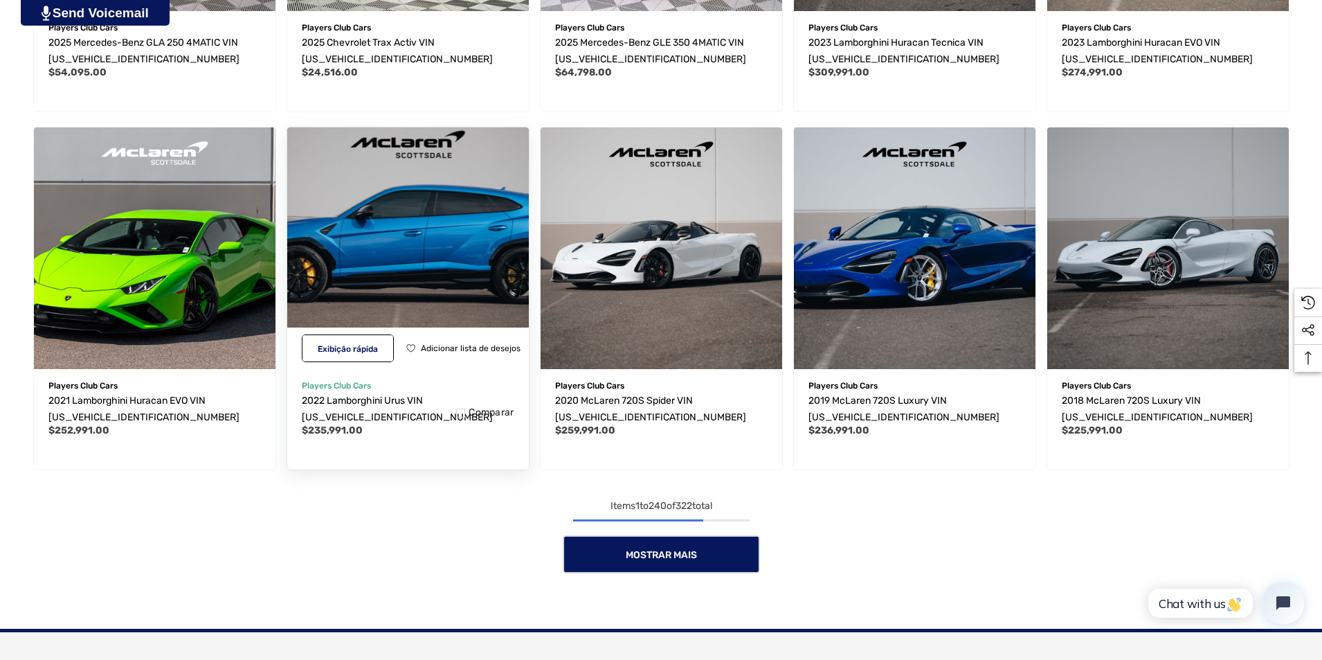
scroll to position [17305, 0]
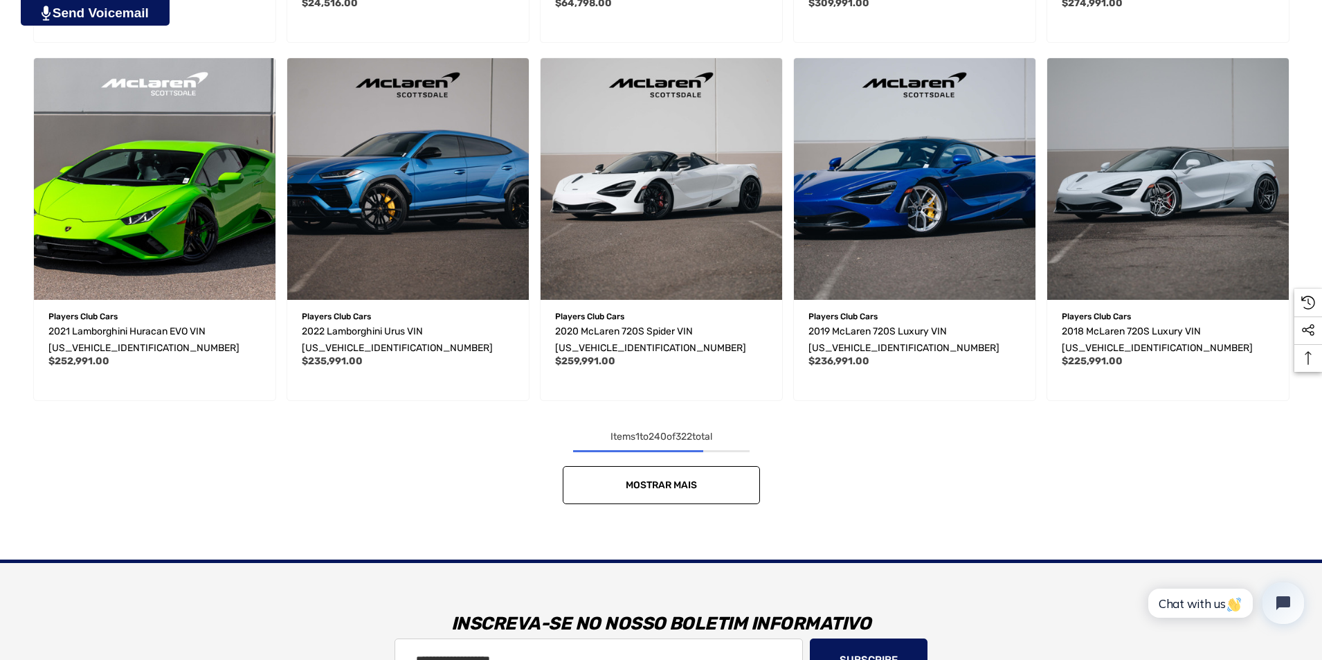
click at [662, 492] on link "Mostrar mais" at bounding box center [661, 485] width 197 height 38
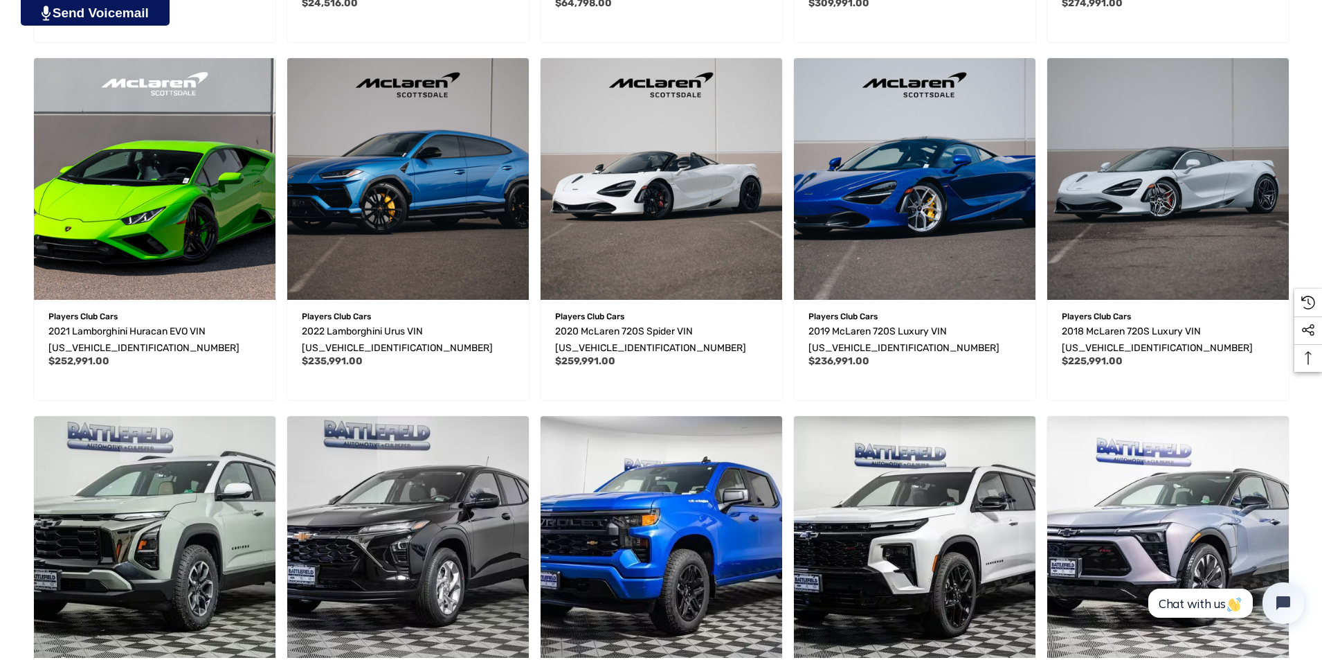
scroll to position [17443, 0]
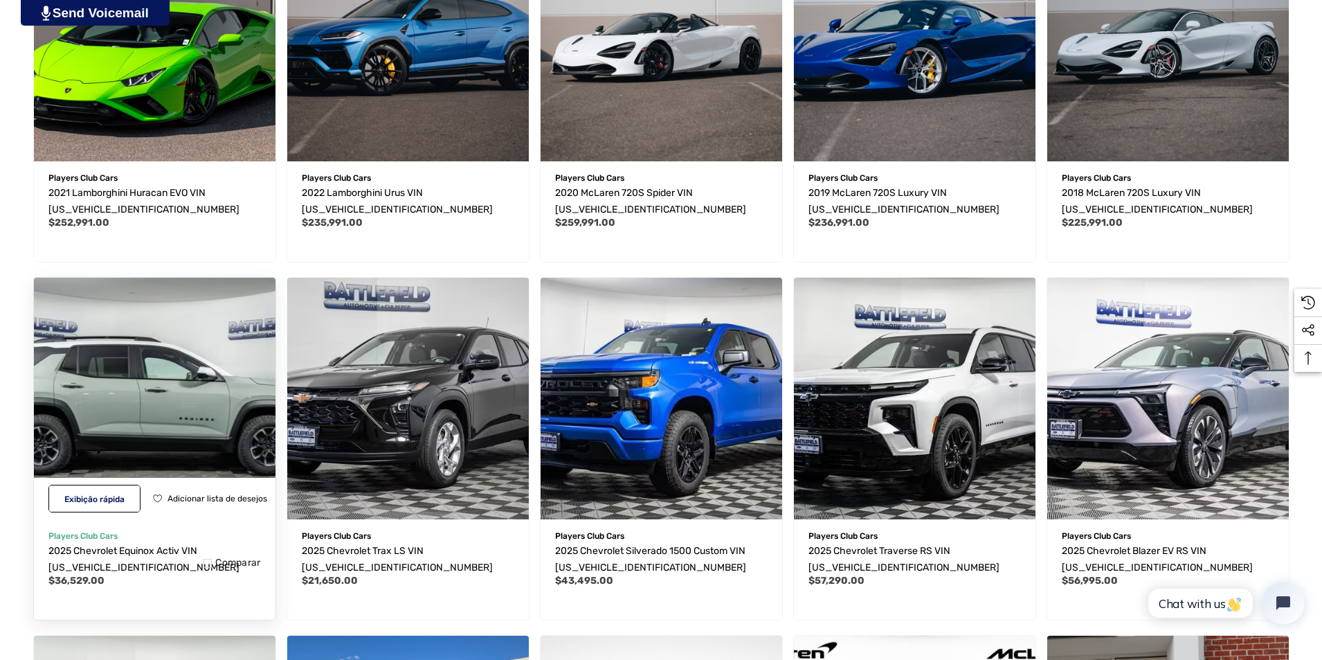
click at [190, 410] on img "2025 Chevrolet Equinox Activ VIN 3GNAXSEG8SL221750,$36,529.00\a" at bounding box center [154, 398] width 266 height 266
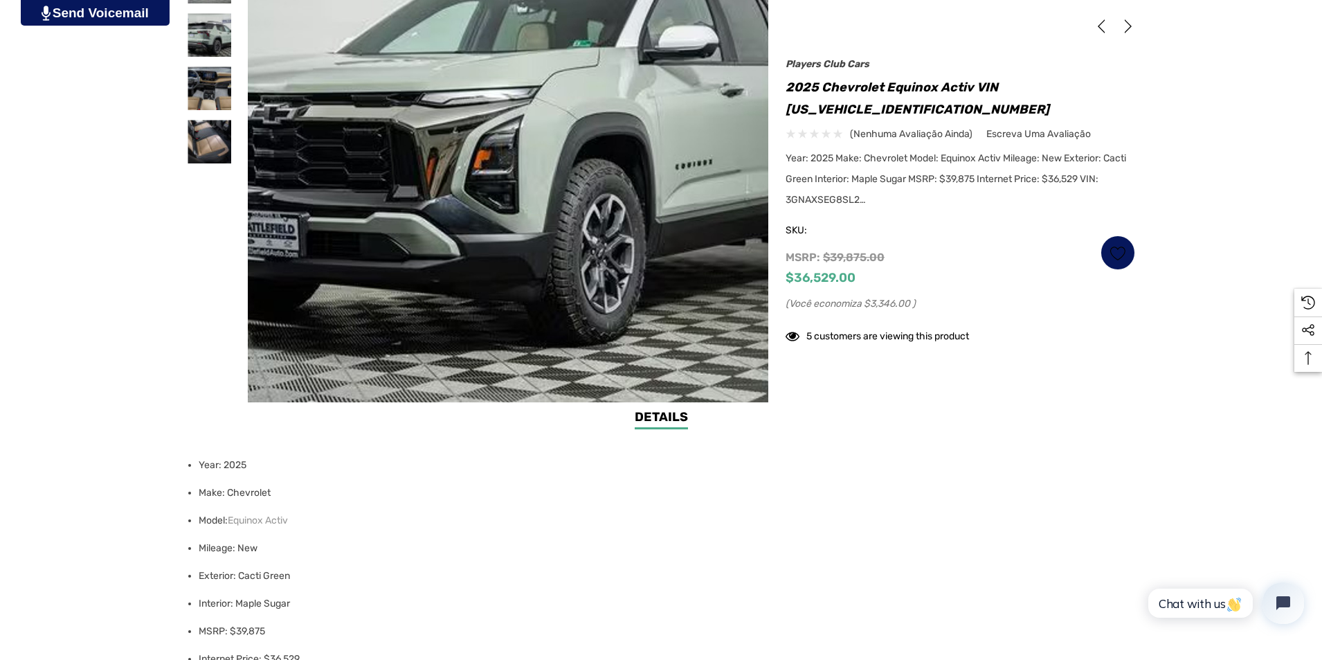
scroll to position [485, 0]
